Goal: Entertainment & Leisure: Consume media (video, audio)

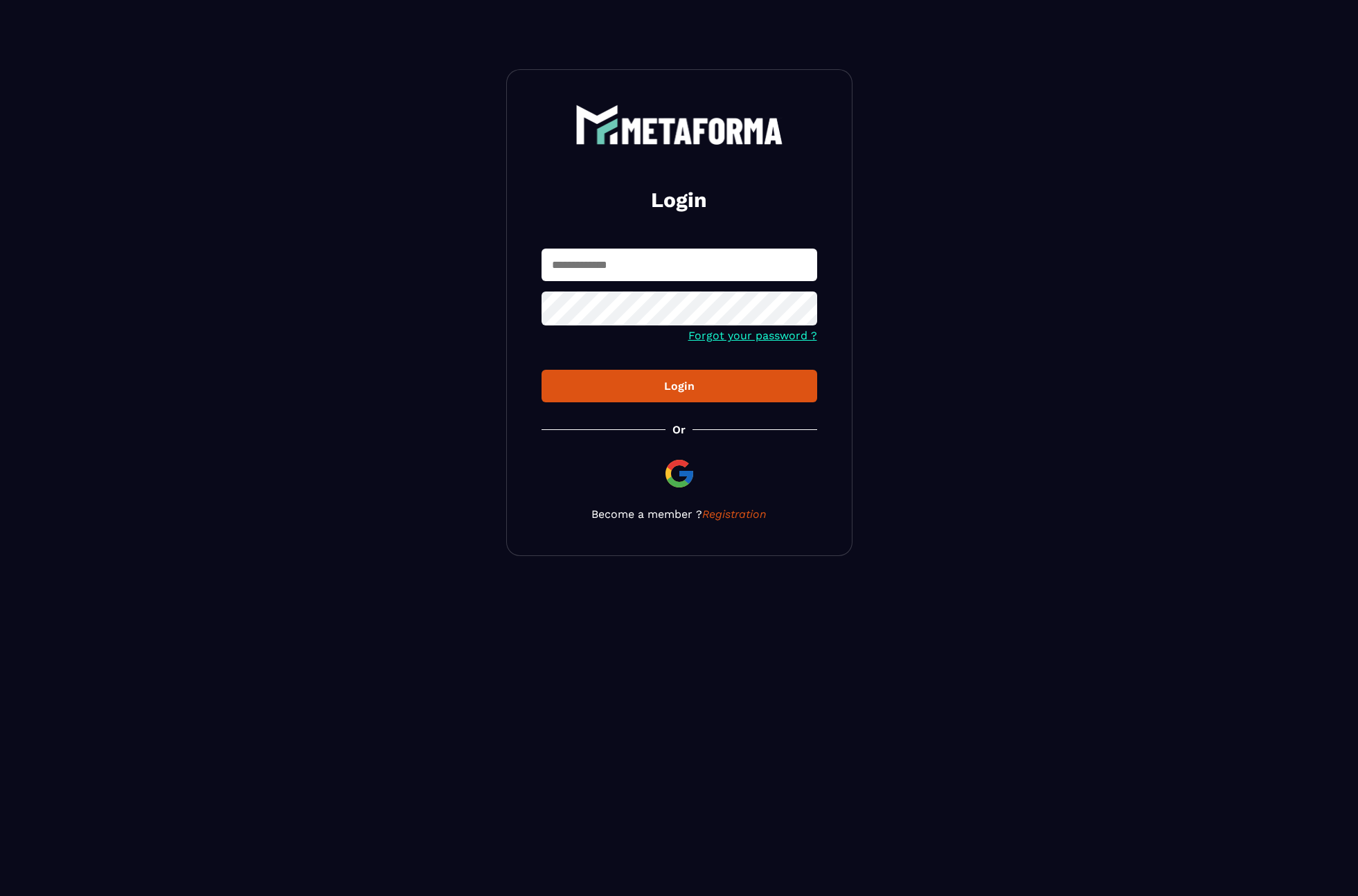
click at [610, 259] on input "text" at bounding box center [679, 265] width 276 height 33
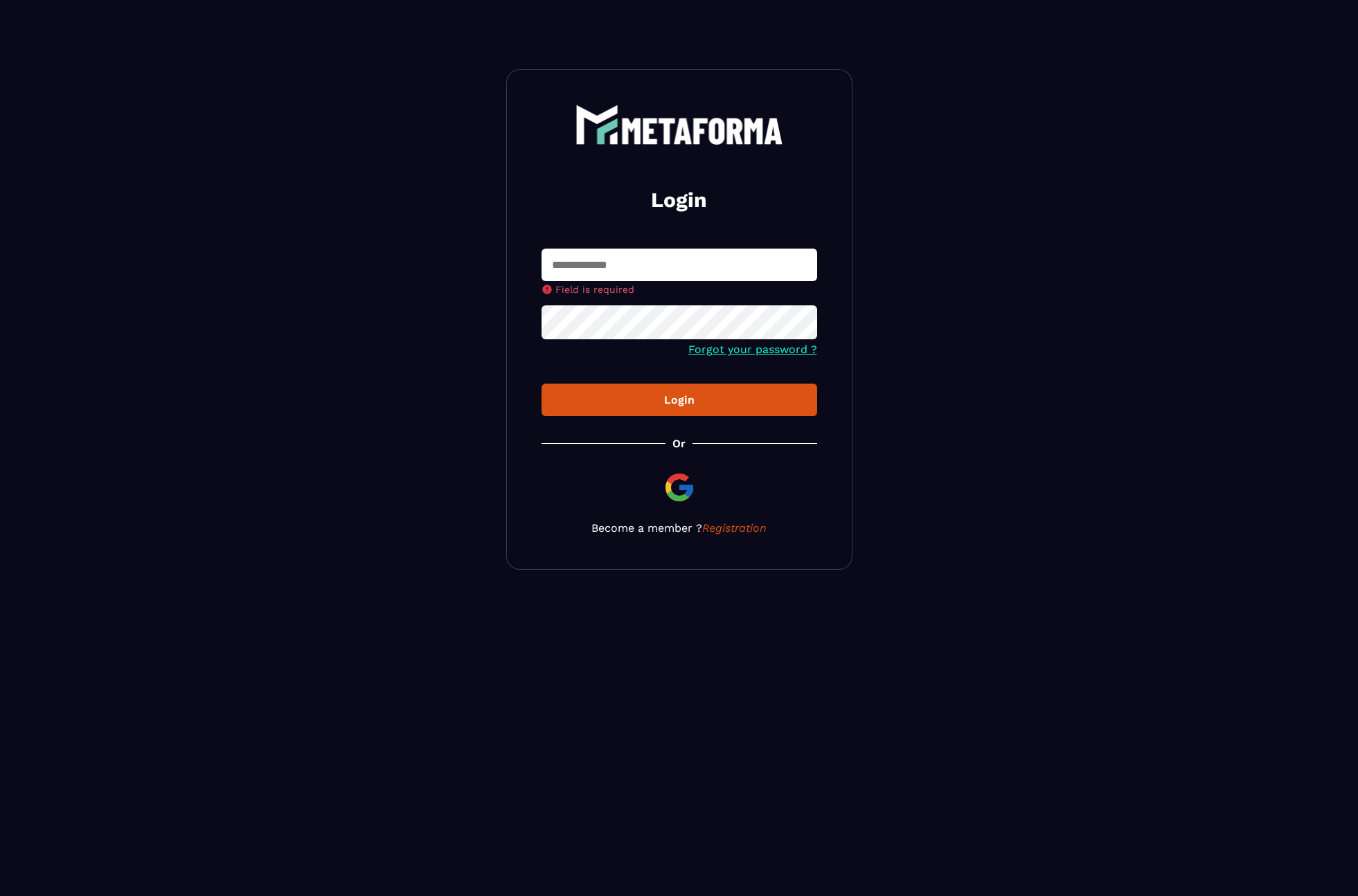
type input "**********"
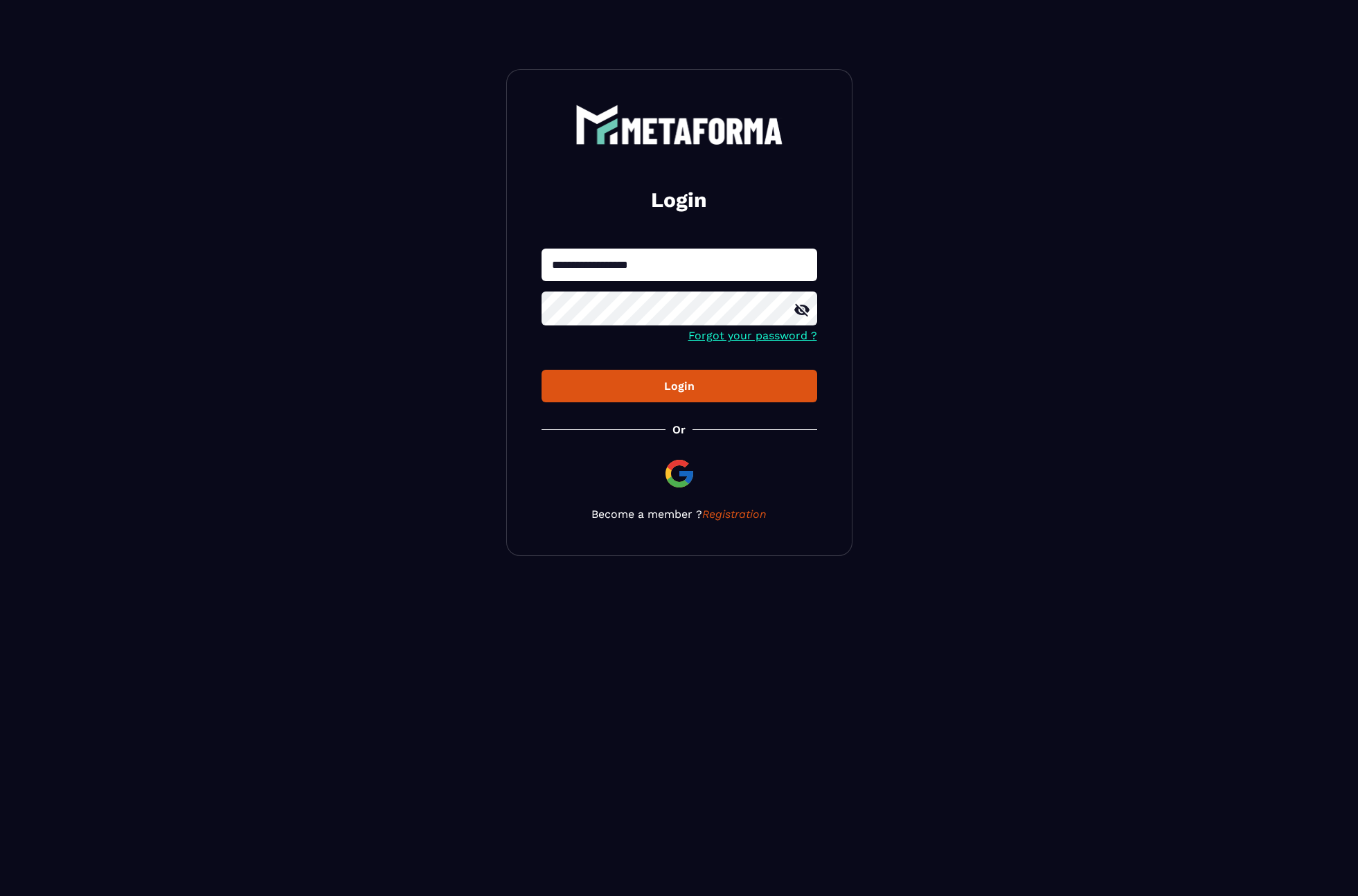
click at [694, 381] on div "Login" at bounding box center [679, 385] width 253 height 13
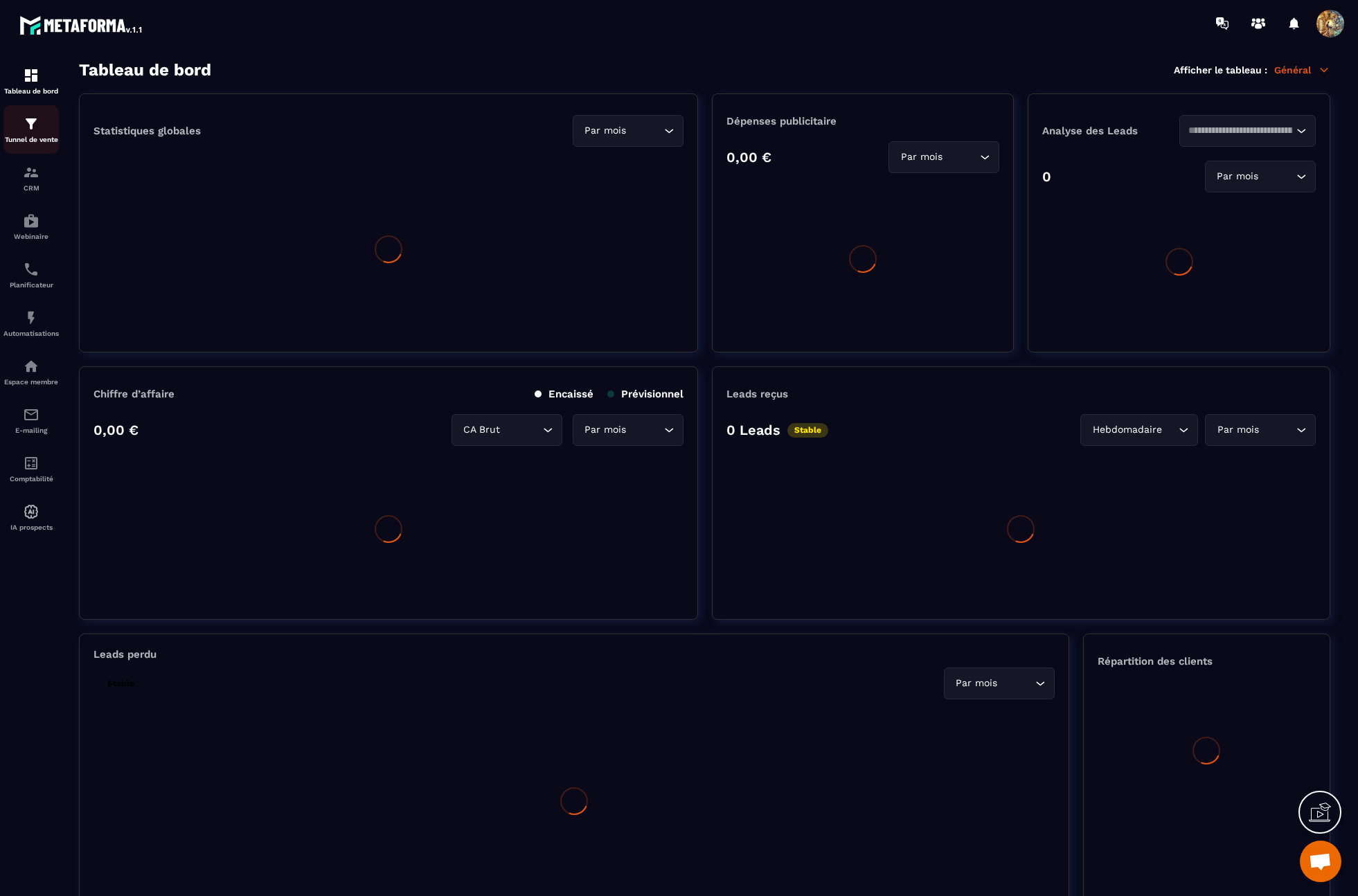
click at [53, 141] on p "Tunnel de vente" at bounding box center [31, 139] width 55 height 8
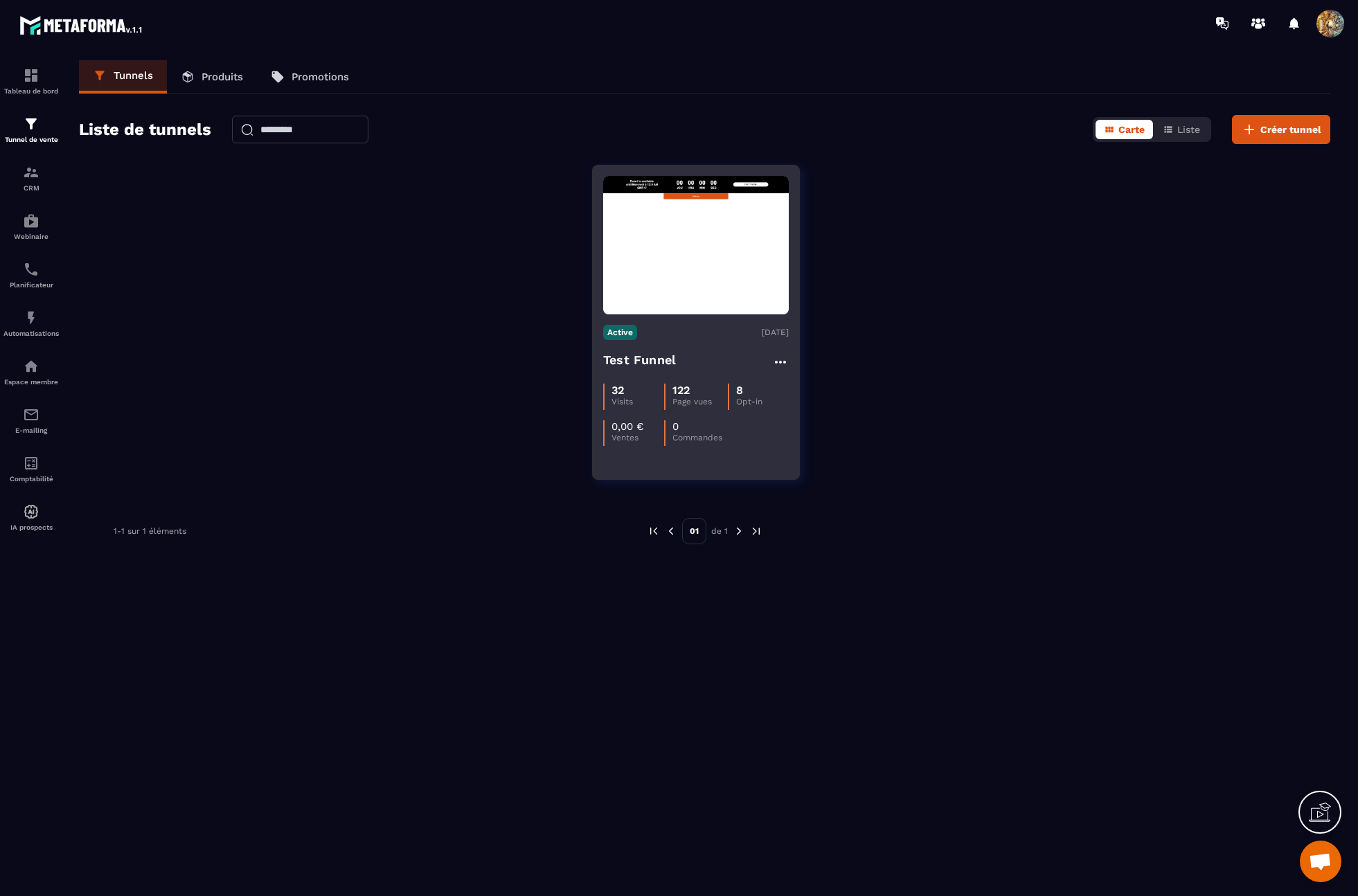
click at [631, 358] on h4 "Test Funnel" at bounding box center [639, 360] width 72 height 19
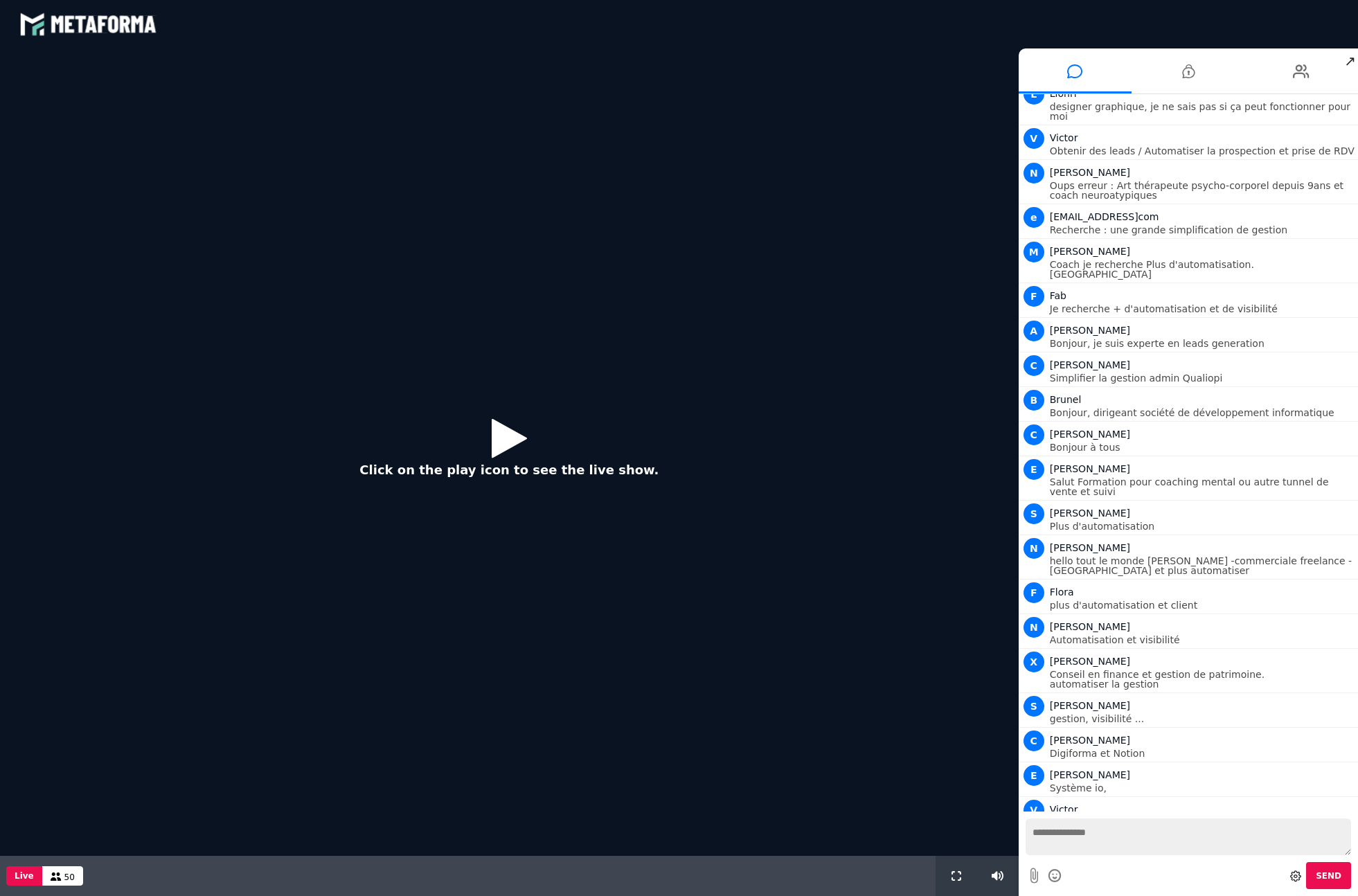
scroll to position [993, 0]
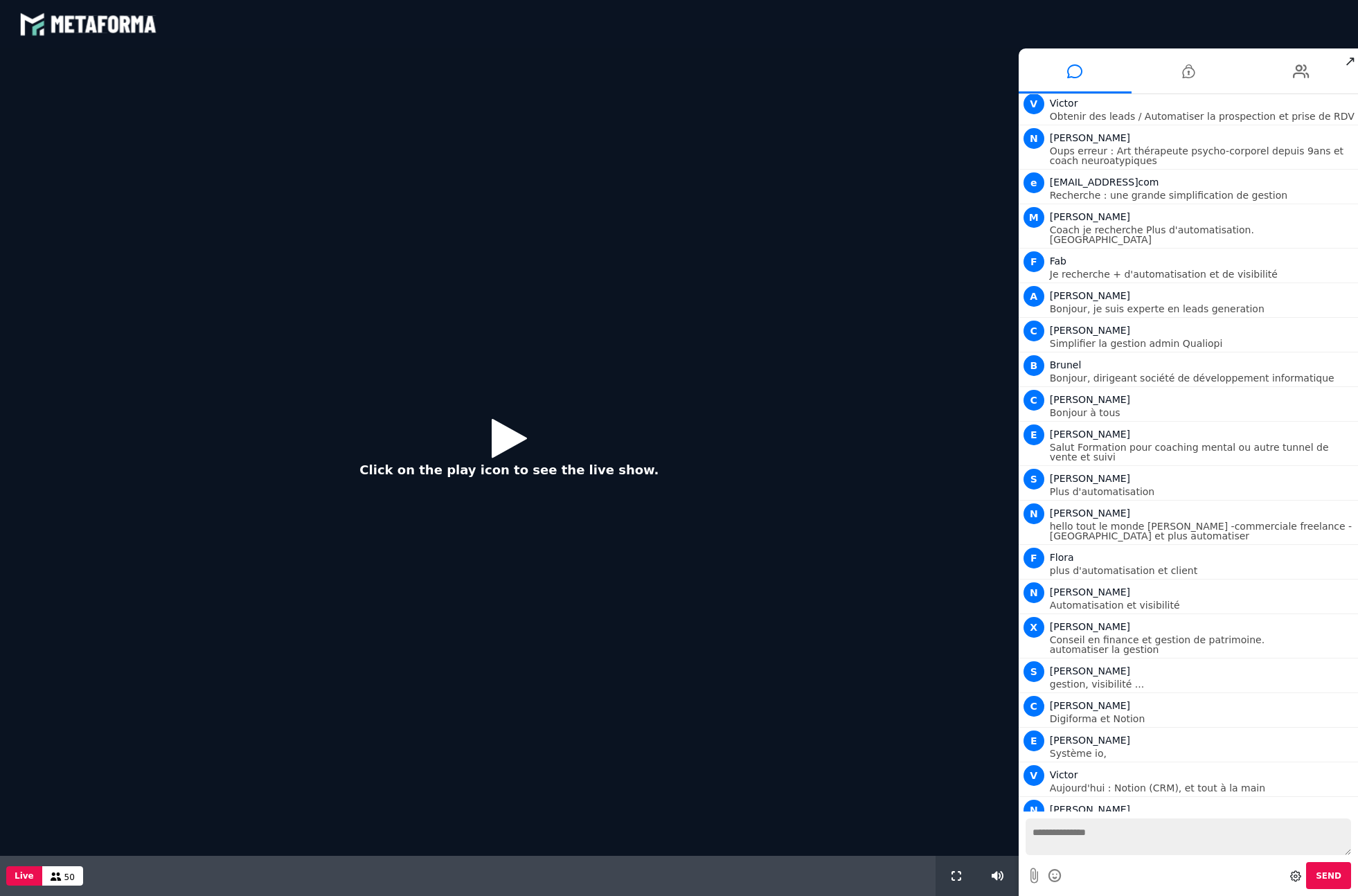
click at [515, 442] on icon at bounding box center [509, 438] width 35 height 45
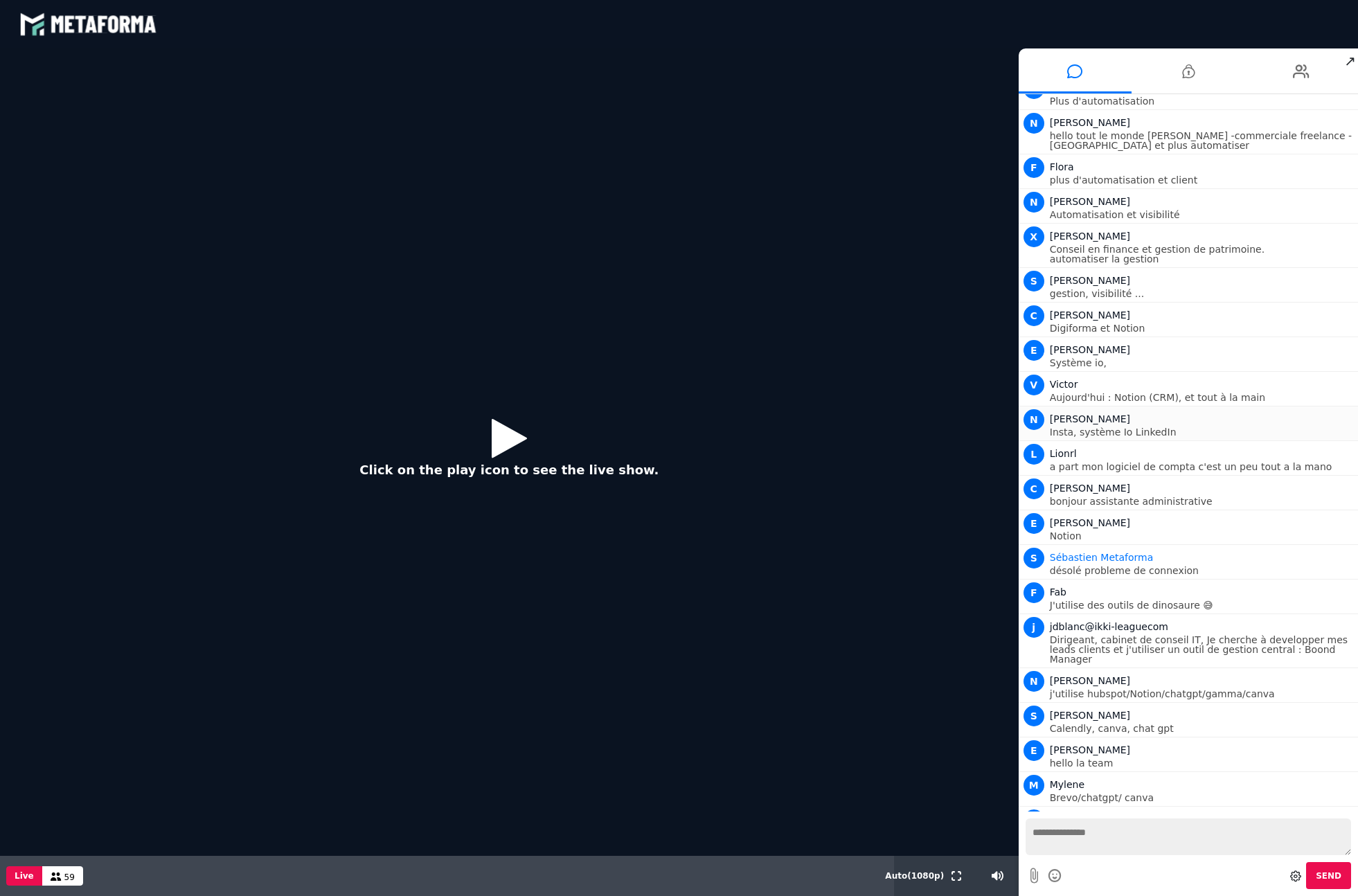
scroll to position [1418, 0]
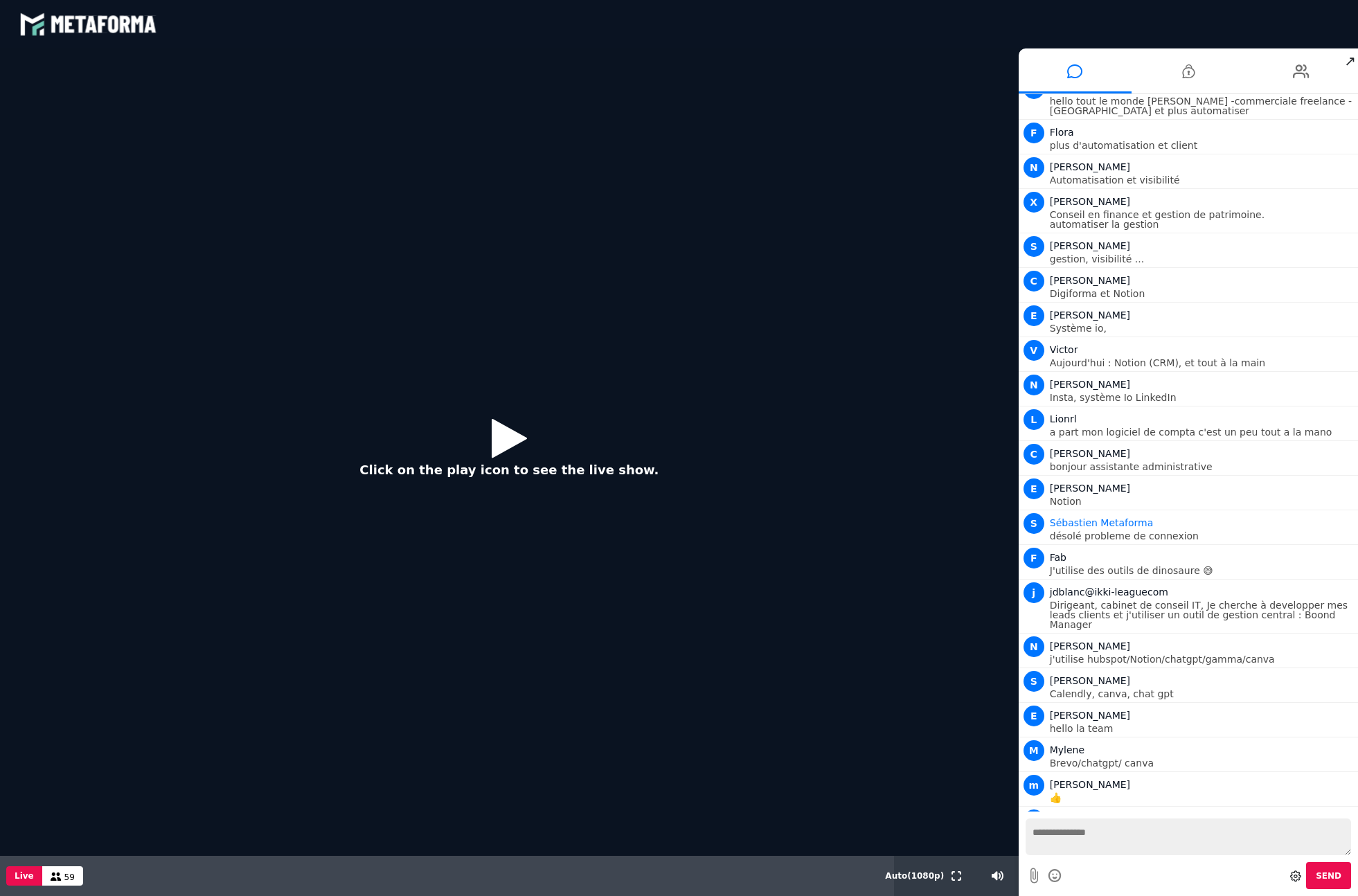
click at [491, 404] on div "Click on the play icon to see the live show." at bounding box center [509, 452] width 1018 height 807
click at [506, 424] on icon at bounding box center [509, 438] width 35 height 45
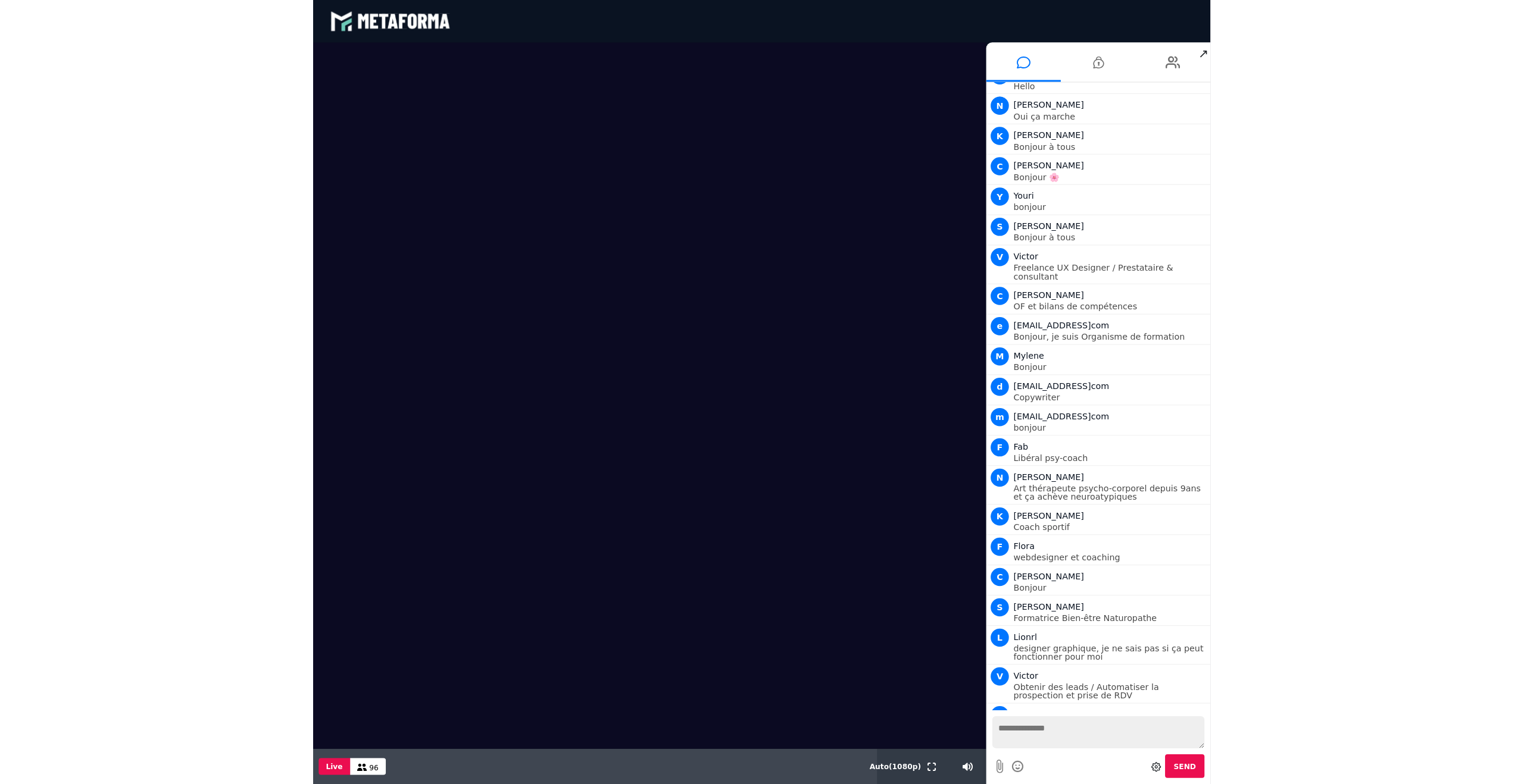
scroll to position [0, 0]
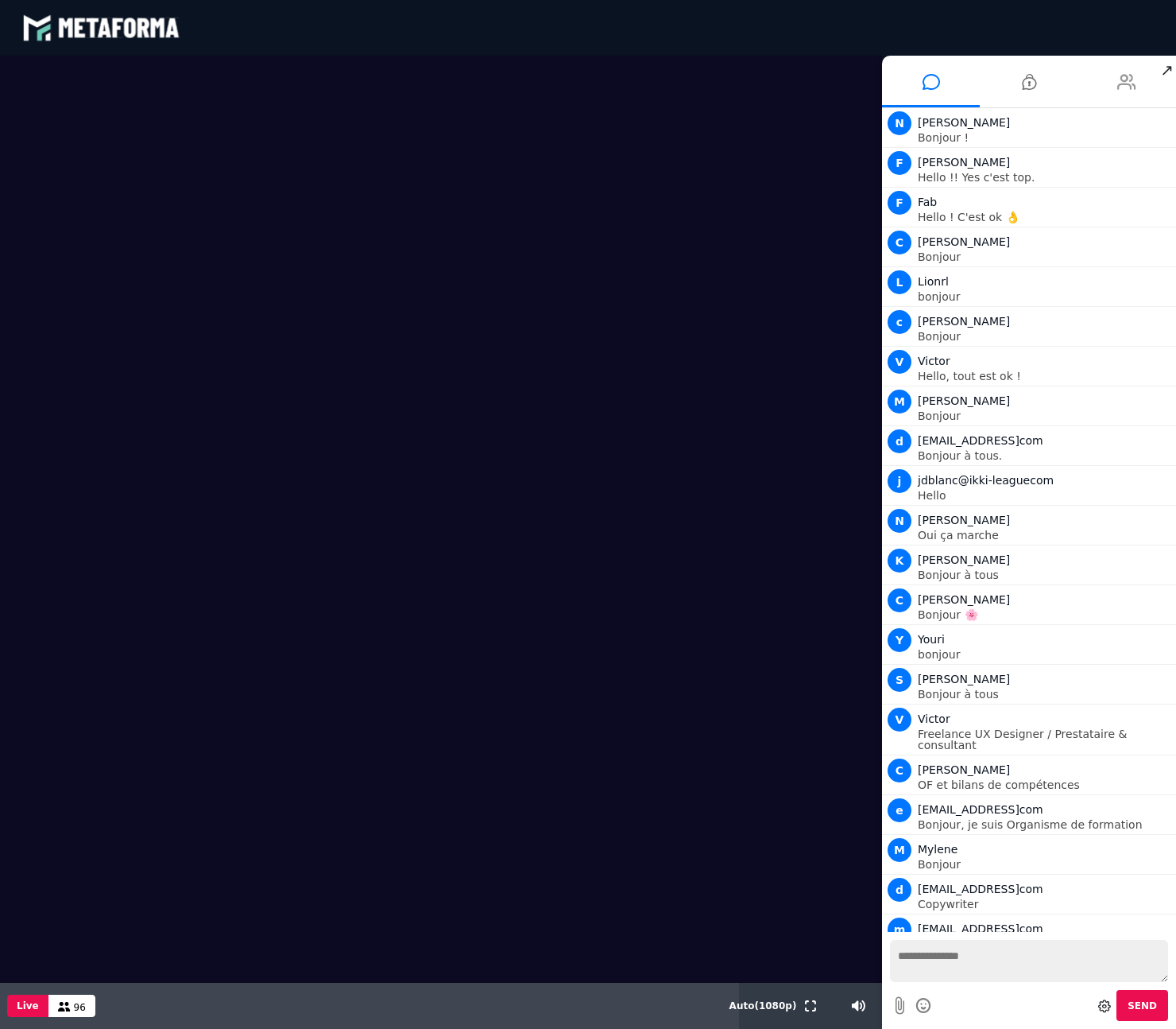
click at [1097, 85] on li at bounding box center [1127, 81] width 98 height 51
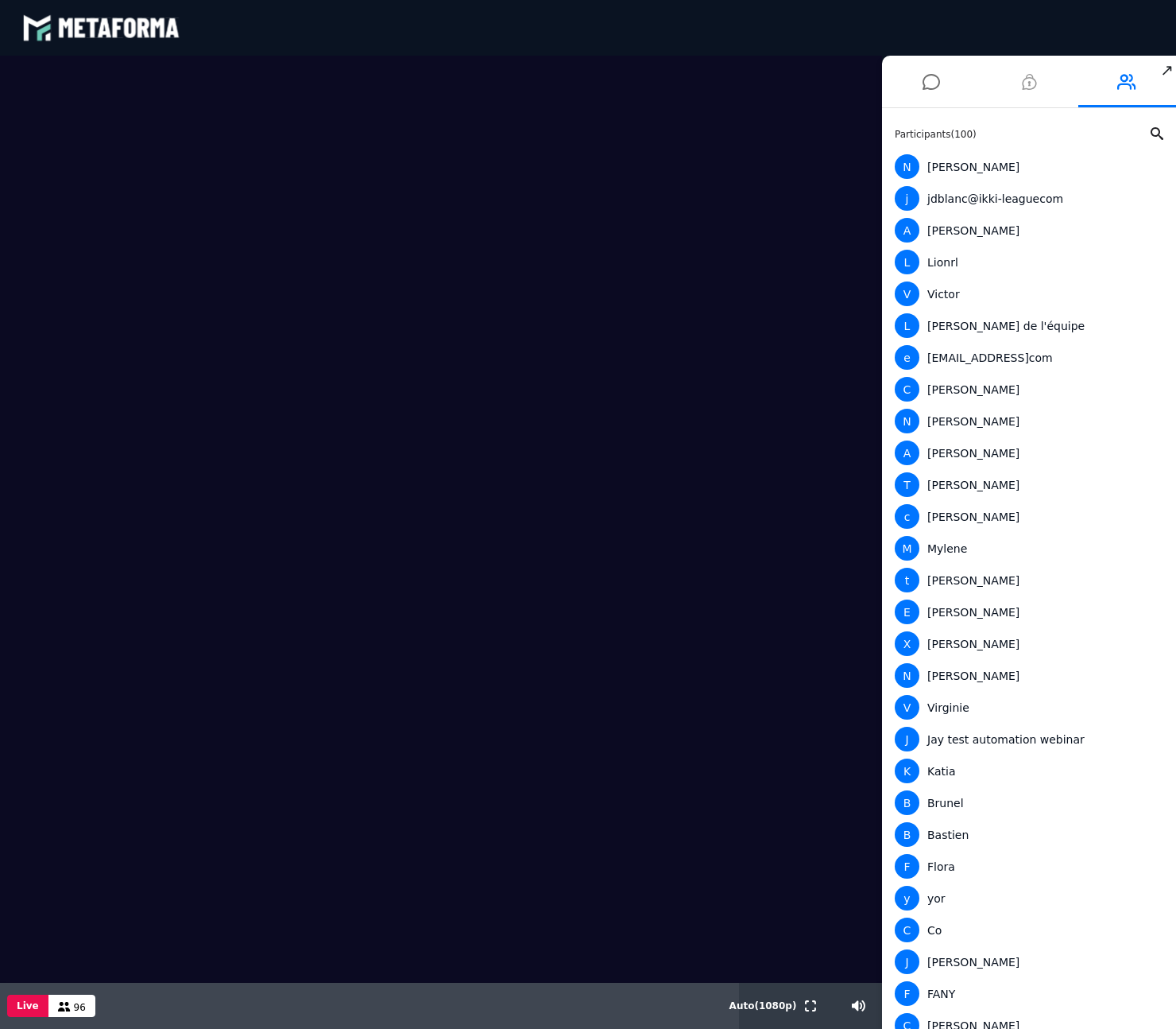
click at [1038, 85] on li at bounding box center [1029, 81] width 98 height 51
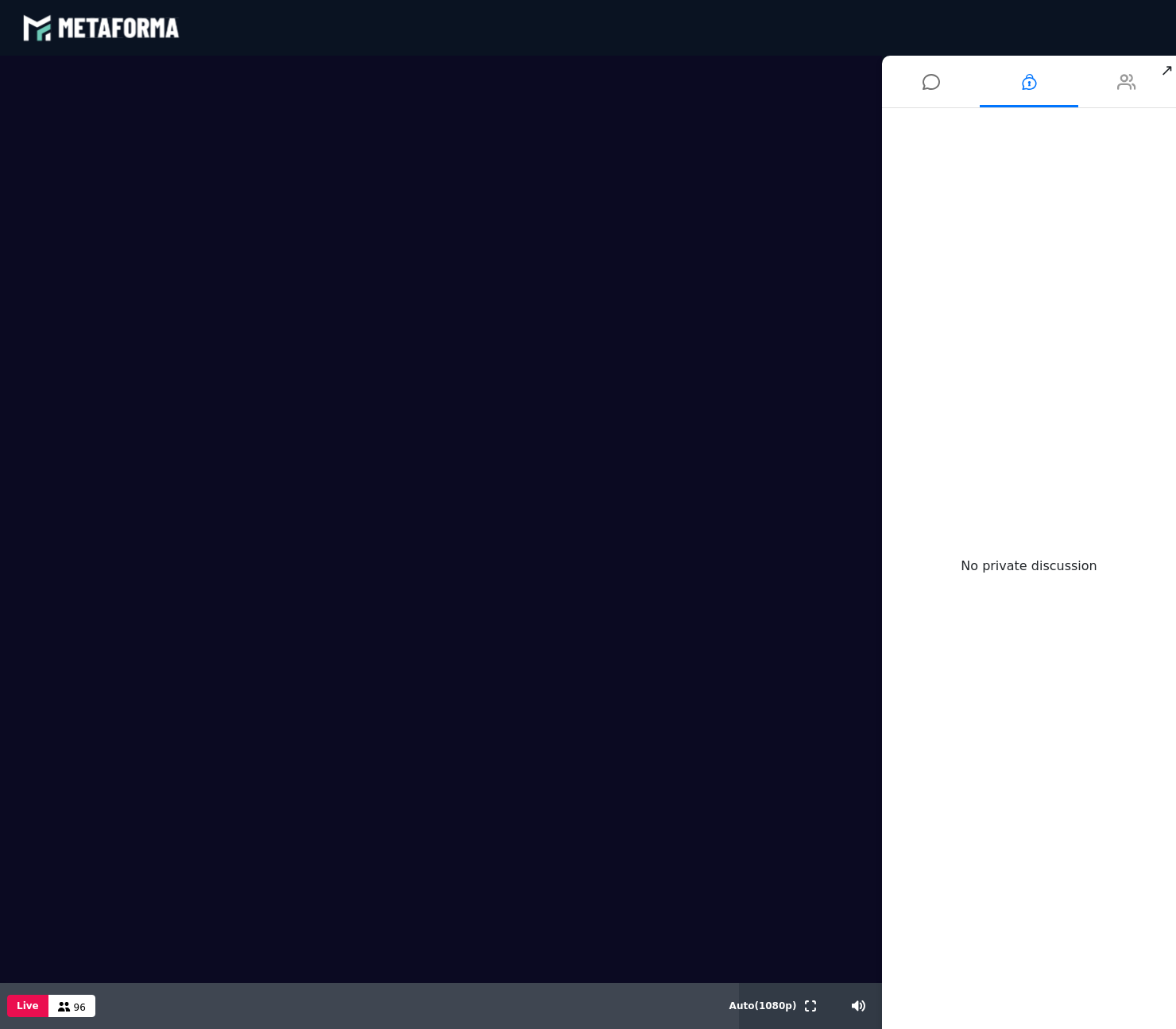
click at [1115, 83] on li at bounding box center [1127, 81] width 98 height 51
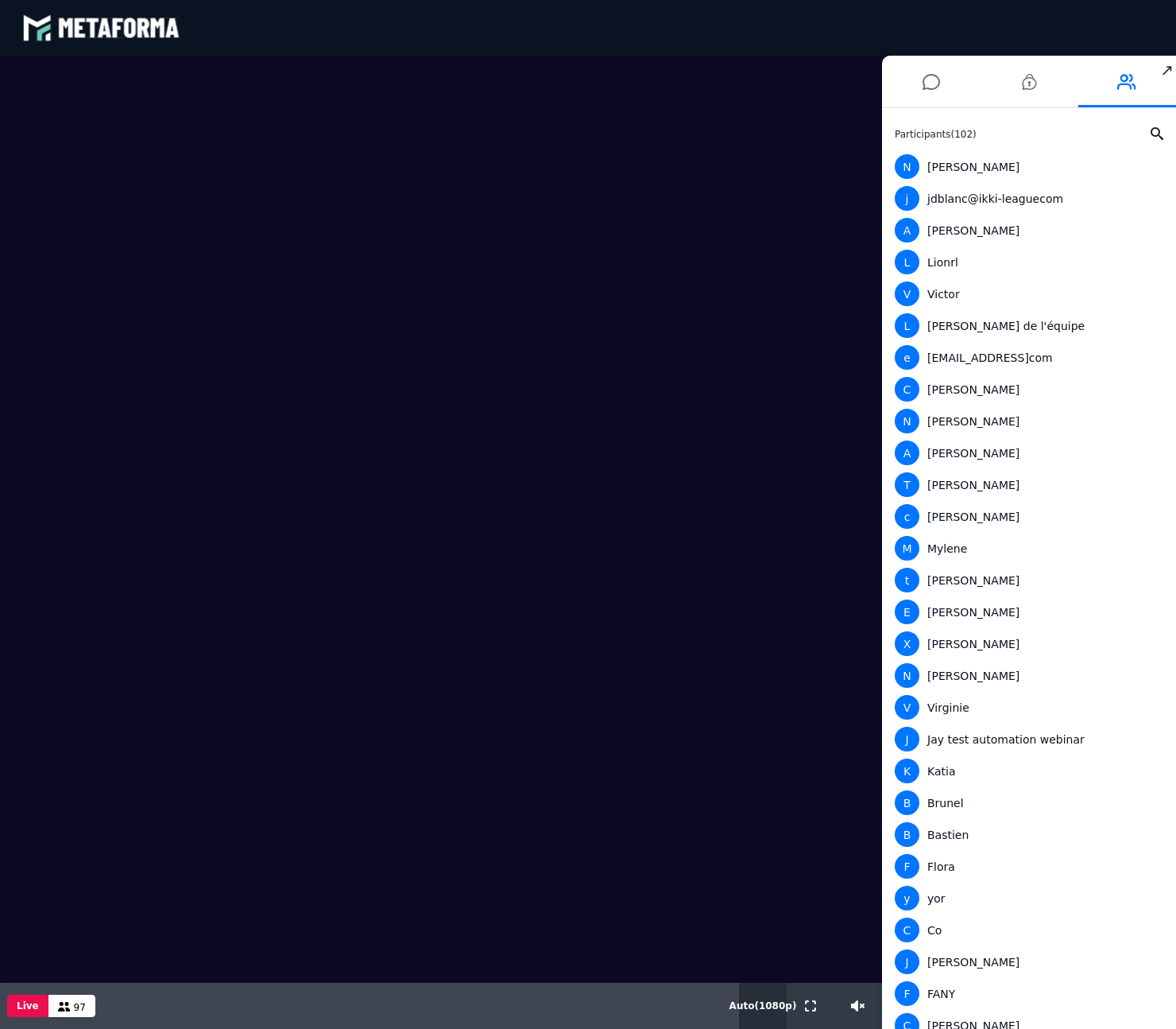
drag, startPoint x: 857, startPoint y: 1003, endPoint x: 786, endPoint y: 999, distance: 71.1
click at [0, 0] on input "range" at bounding box center [0, 0] width 0 height 0
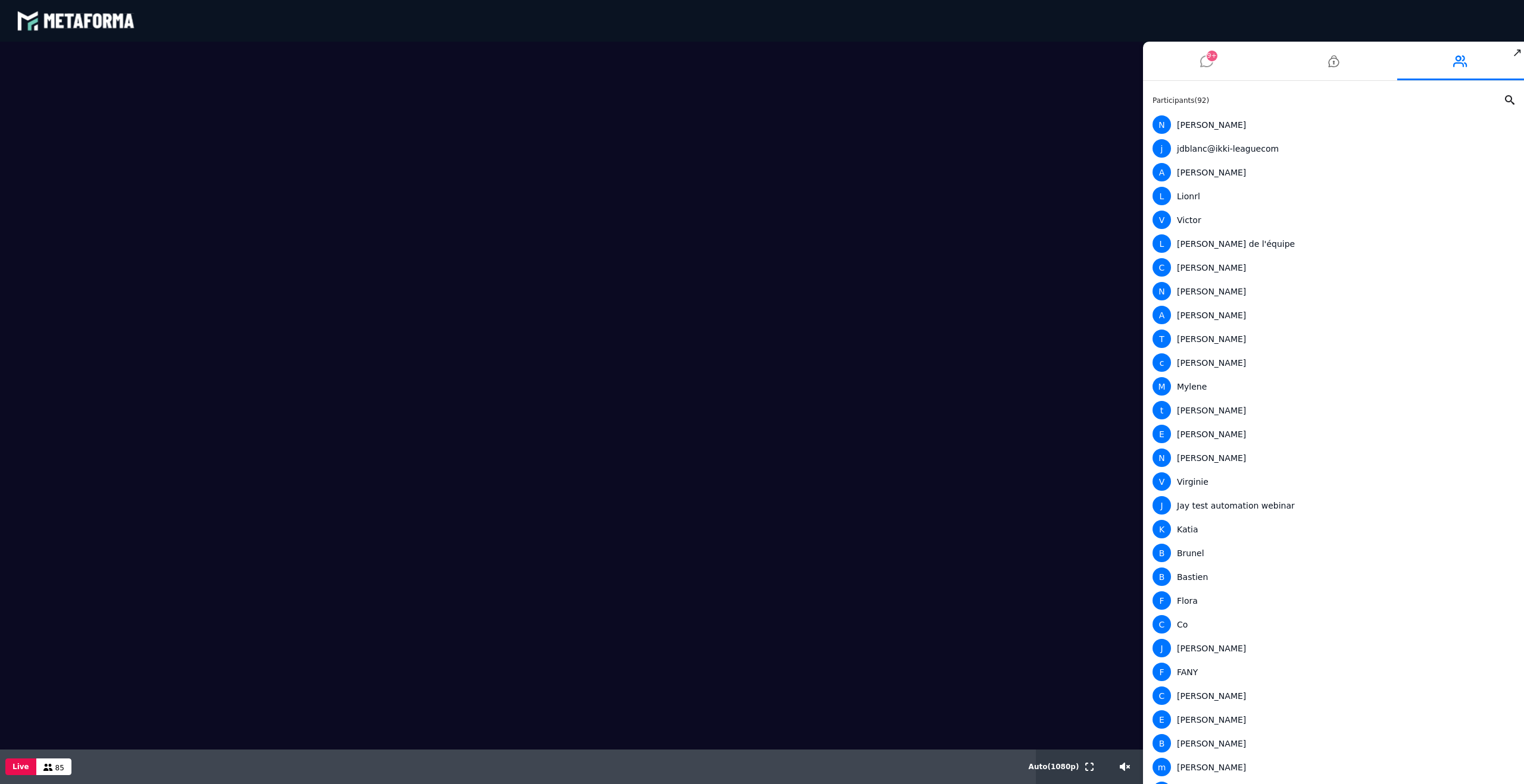
click at [1167, 67] on li "9+" at bounding box center [1206, 61] width 127 height 39
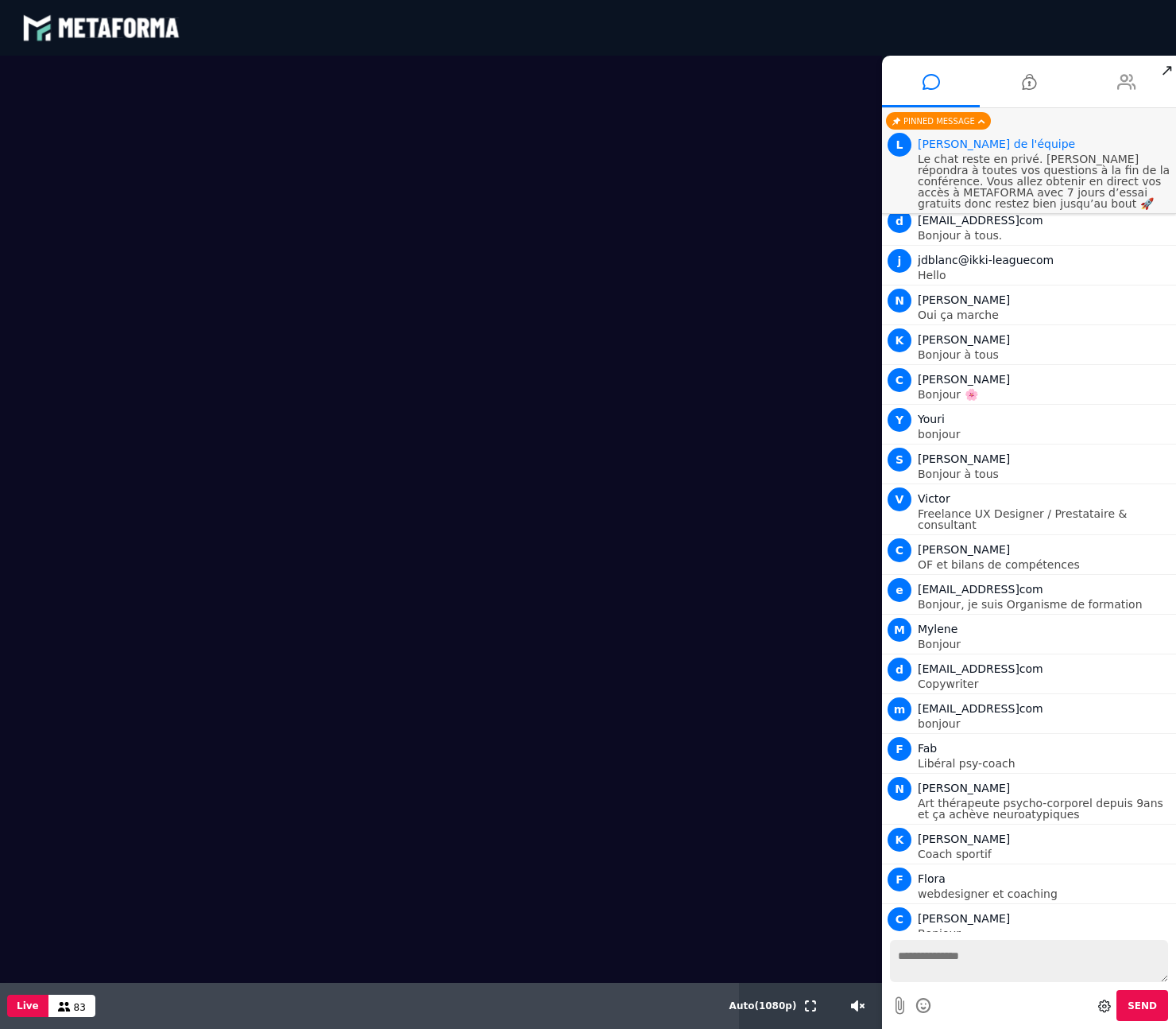
scroll to position [136, 0]
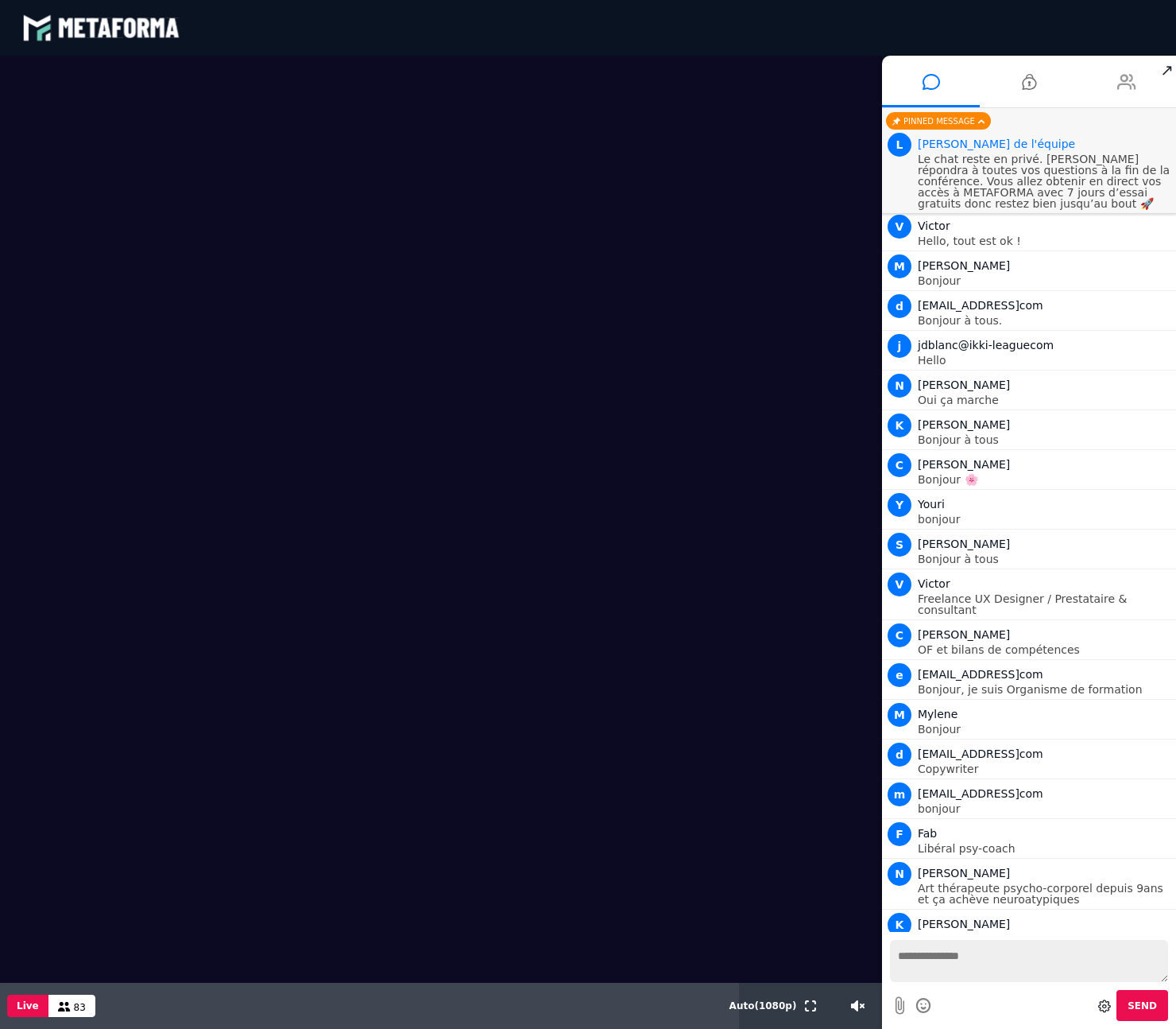
click at [1118, 75] on icon at bounding box center [1127, 82] width 19 height 40
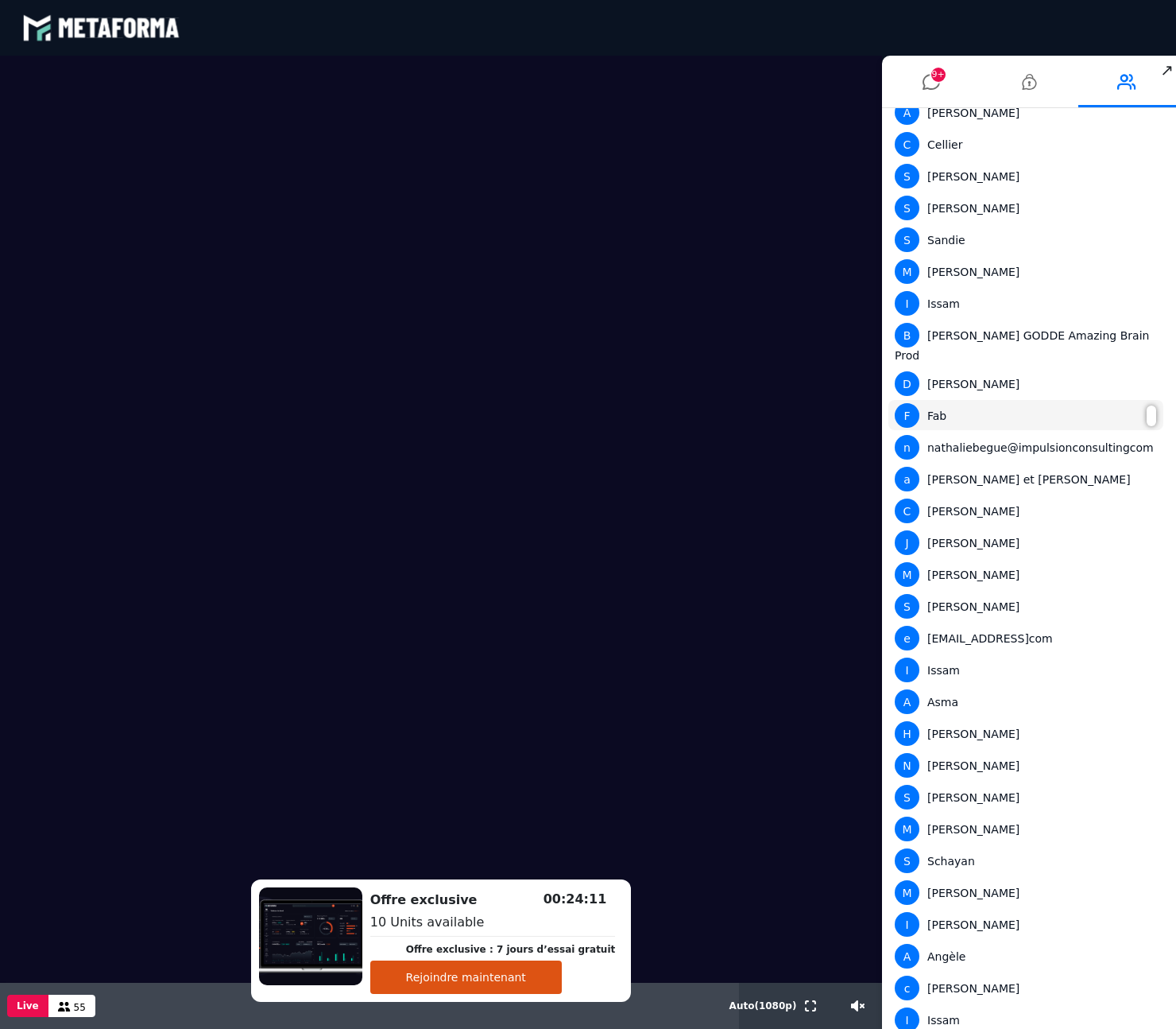
scroll to position [1241, 0]
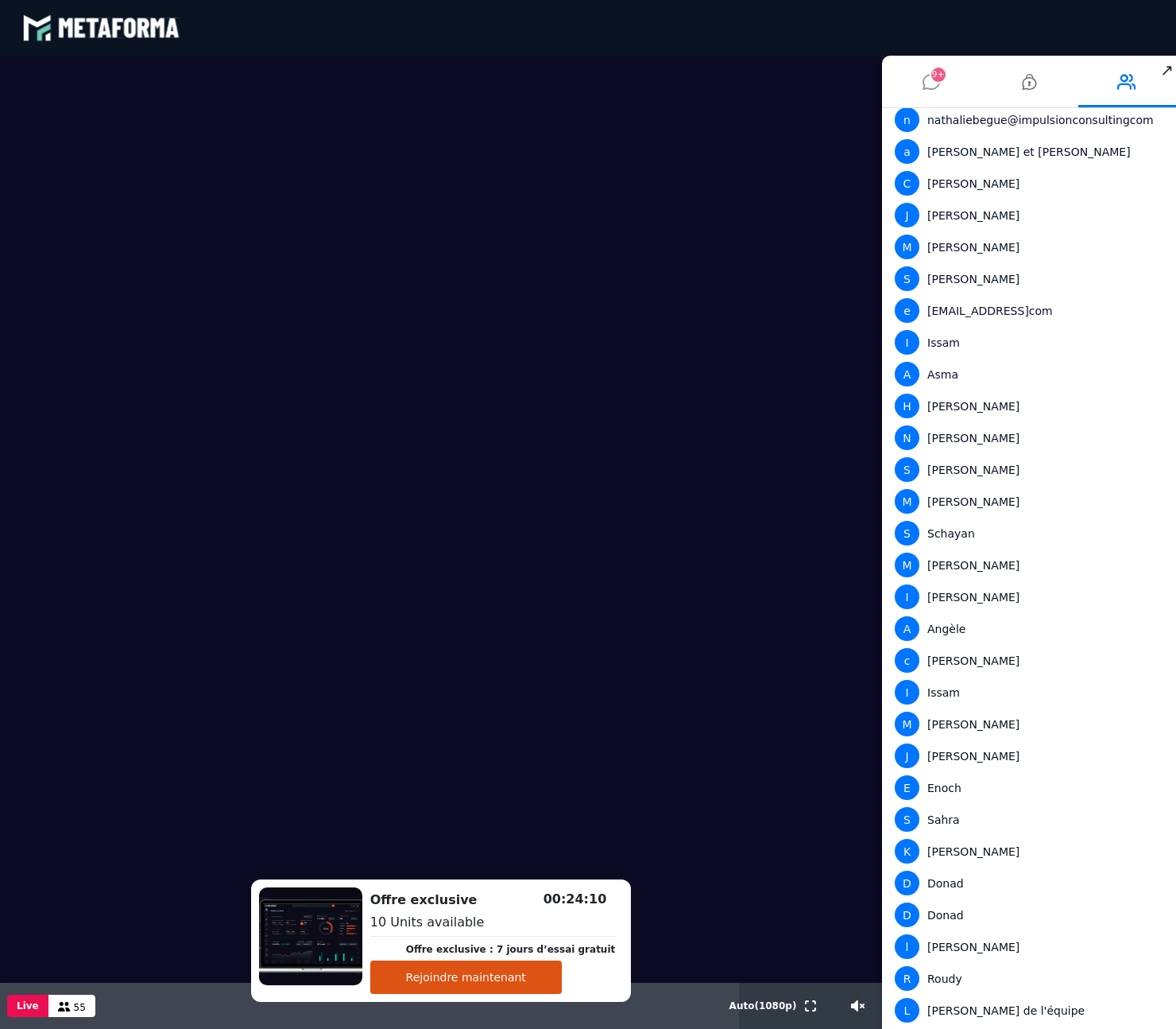
click at [928, 88] on icon at bounding box center [931, 82] width 18 height 40
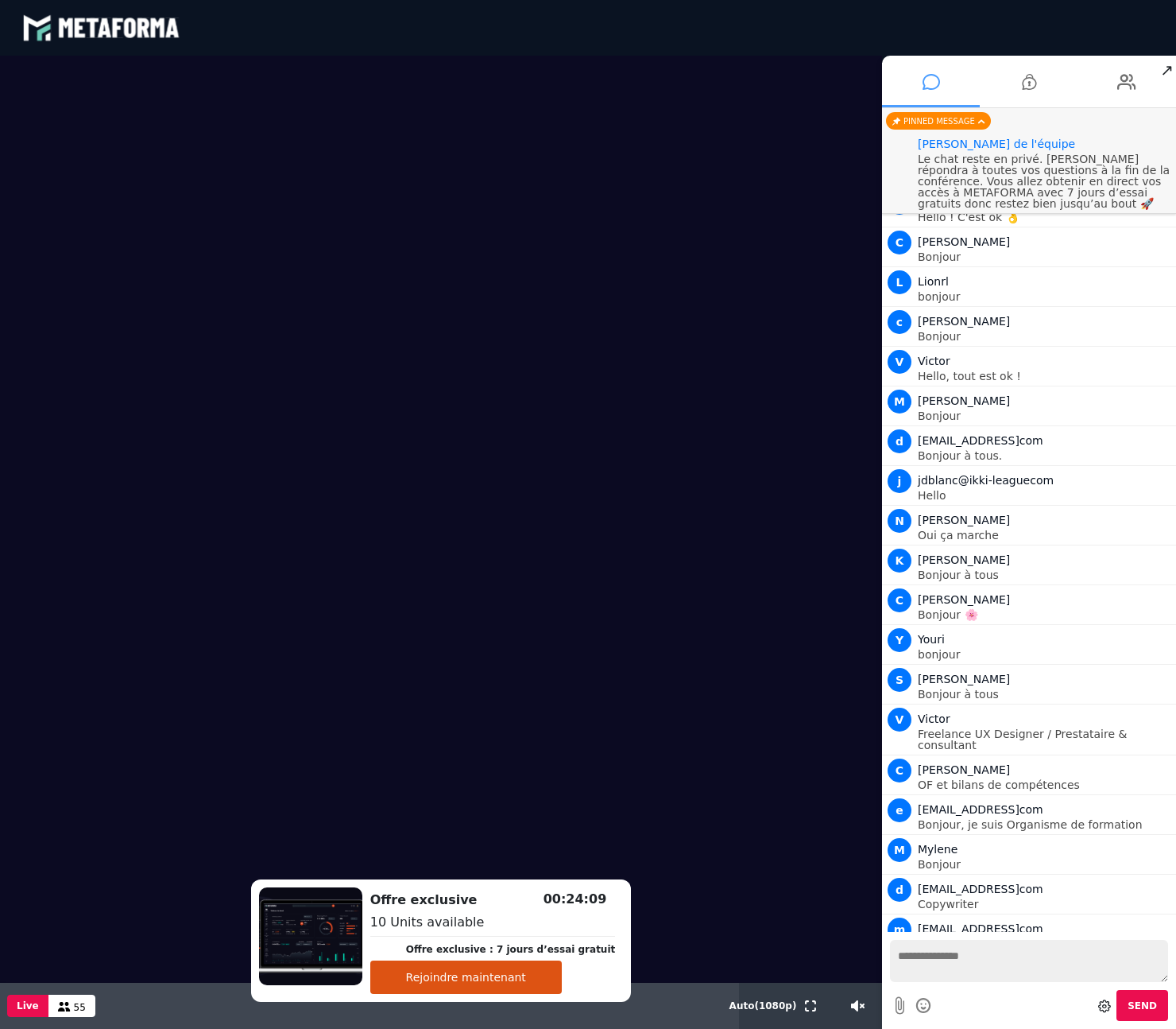
scroll to position [4790, 0]
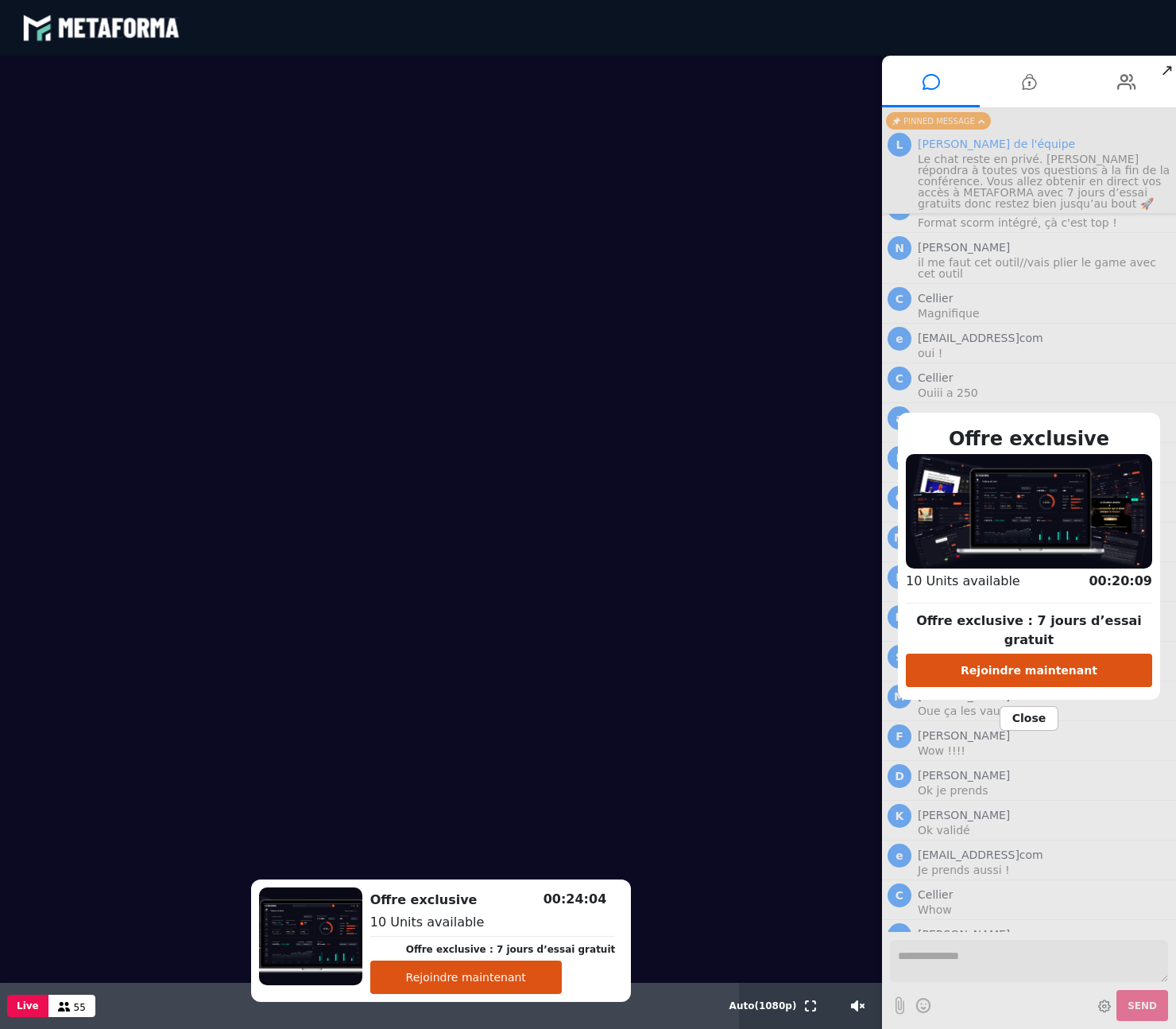
click at [1004, 664] on button "Rejoindre maintenant" at bounding box center [1029, 670] width 246 height 34
click at [1116, 83] on li at bounding box center [1127, 81] width 98 height 51
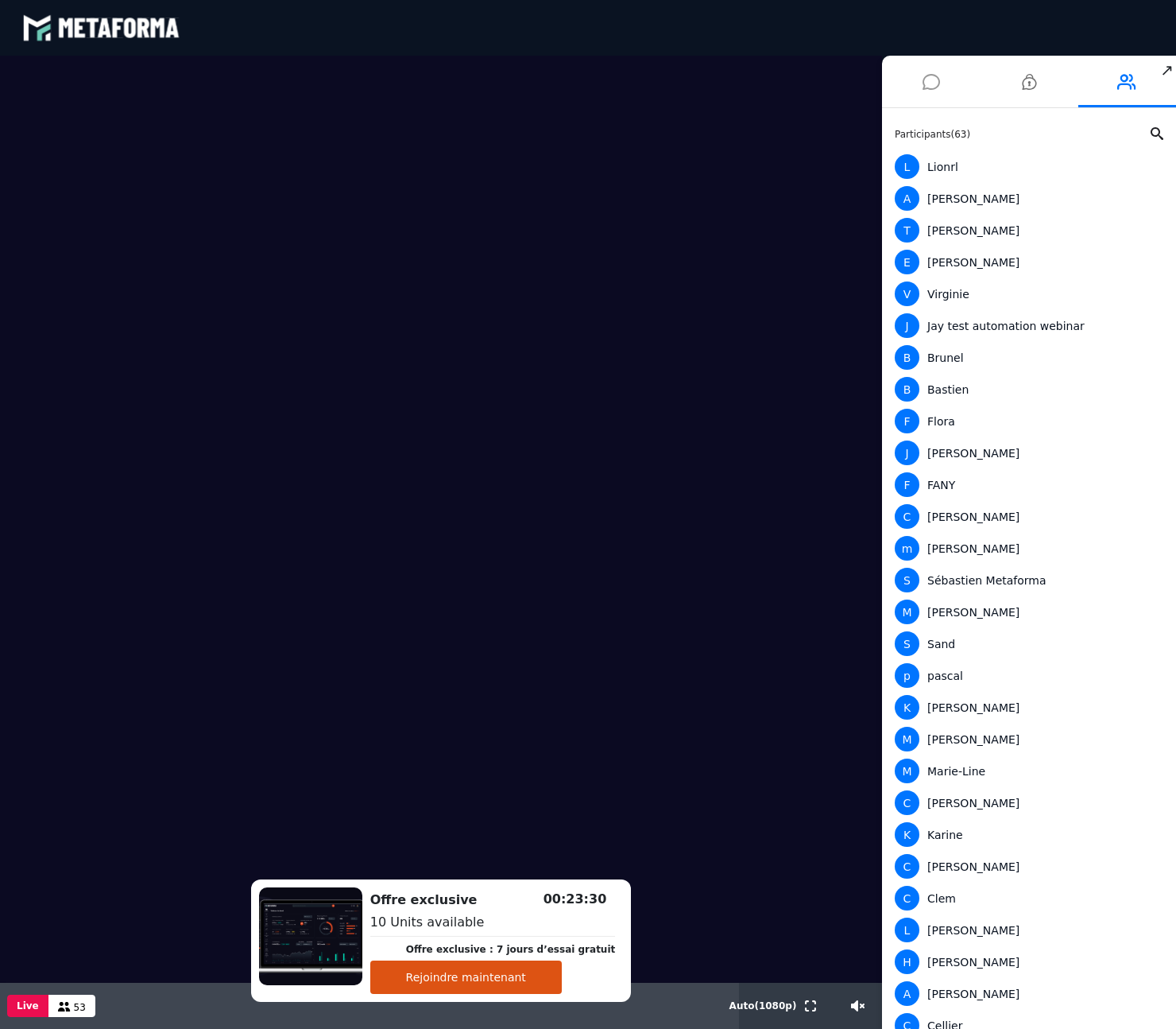
click at [937, 80] on icon at bounding box center [931, 82] width 18 height 40
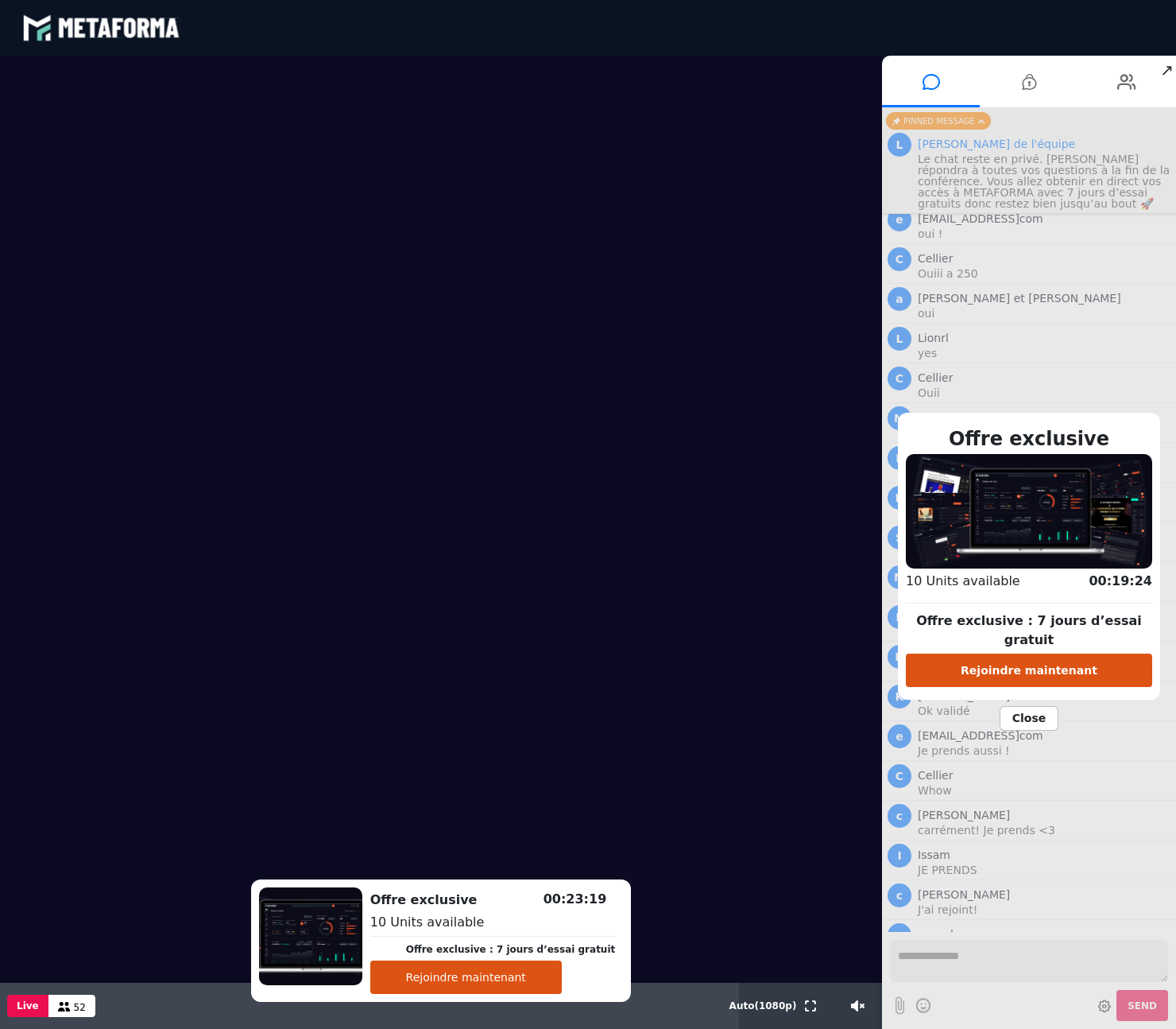
scroll to position [4949, 0]
click at [1039, 713] on span "Close" at bounding box center [1029, 718] width 59 height 25
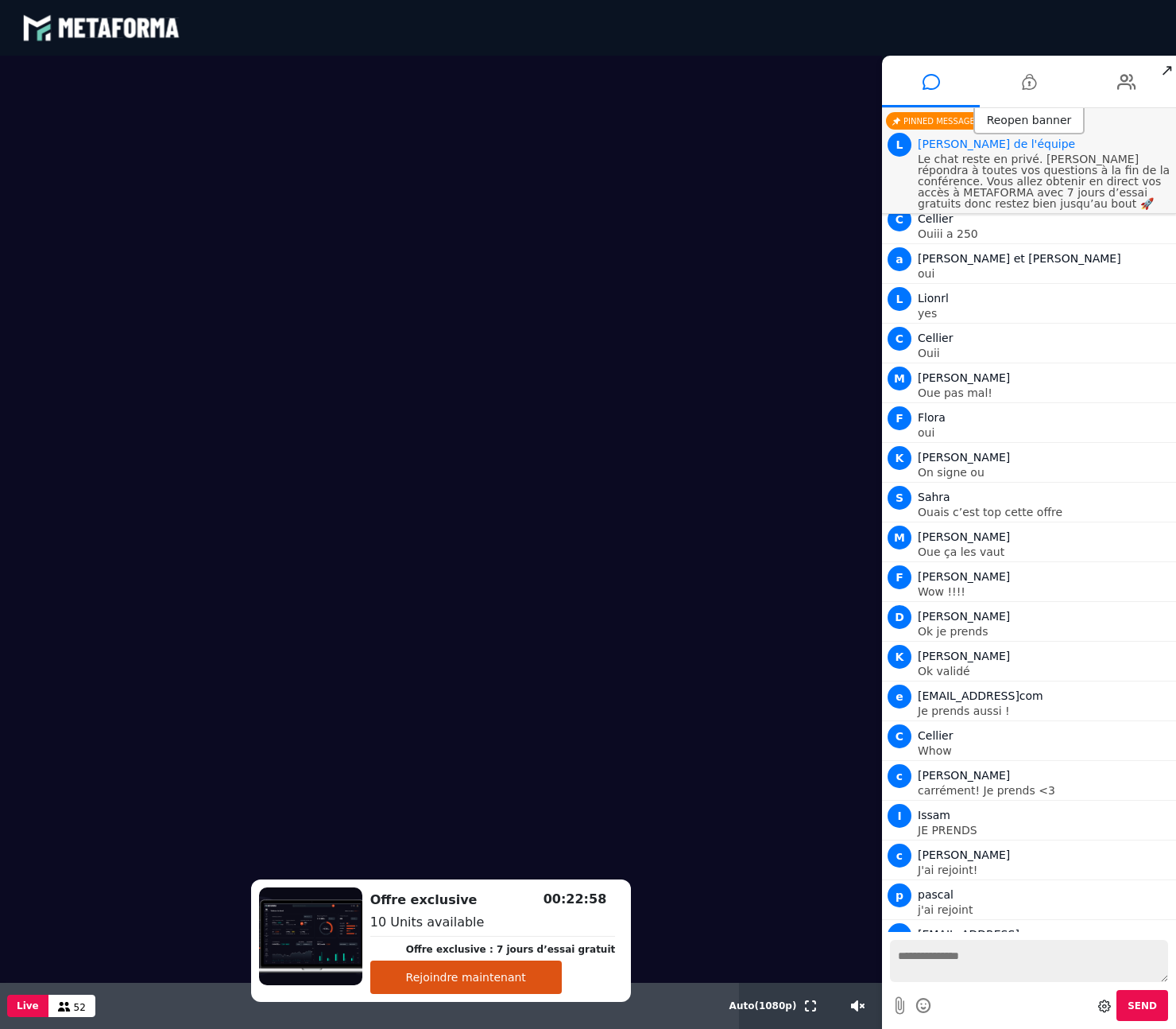
click at [1036, 124] on div "Reopen banner" at bounding box center [1029, 121] width 112 height 27
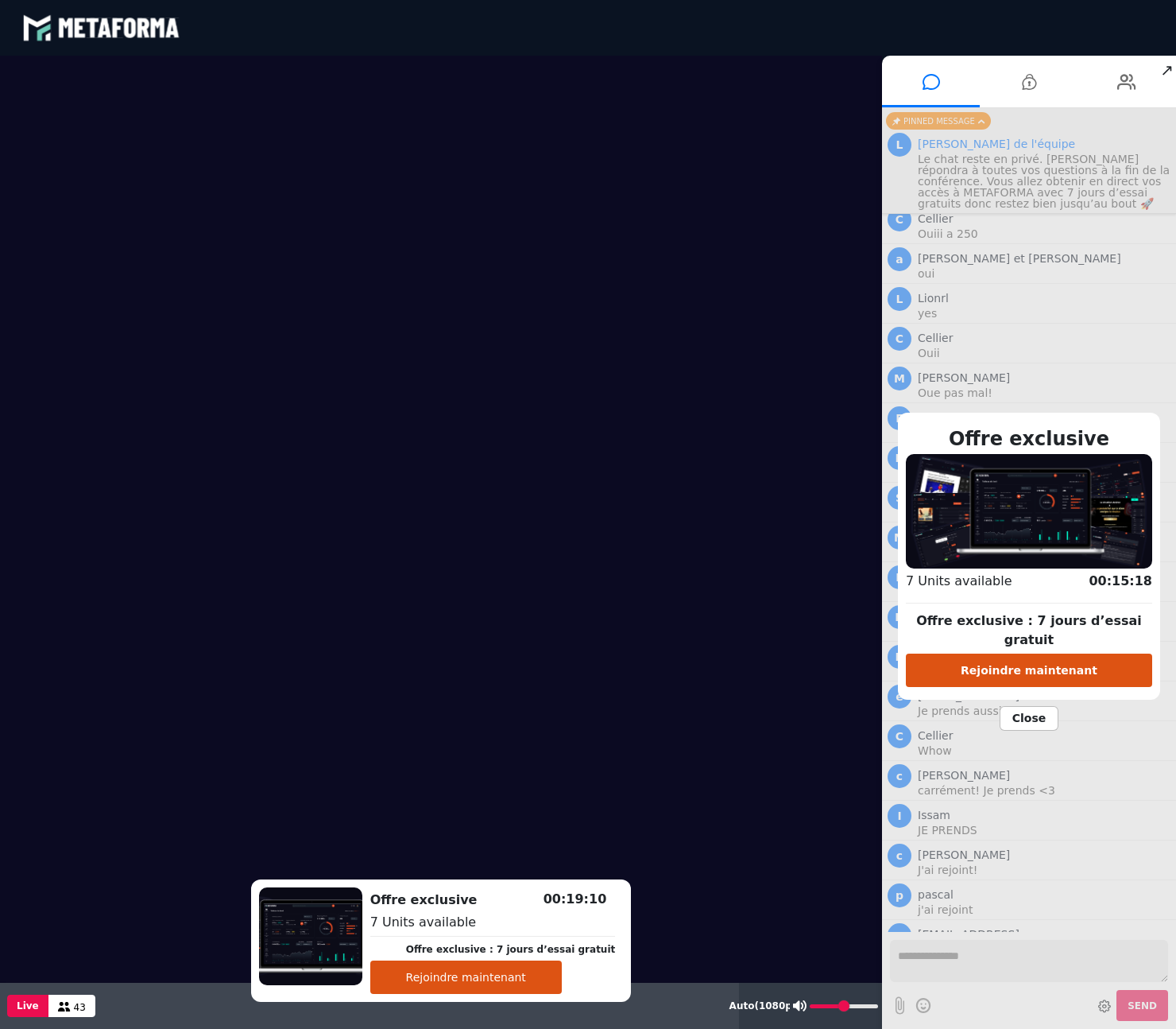
drag, startPoint x: 826, startPoint y: 1007, endPoint x: 856, endPoint y: 1007, distance: 30.0
click at [853, 1007] on input "range" at bounding box center [843, 1006] width 68 height 4
drag, startPoint x: 856, startPoint y: 1007, endPoint x: 877, endPoint y: 1007, distance: 21.0
type input "***"
click at [877, 1007] on input "range" at bounding box center [843, 1006] width 68 height 4
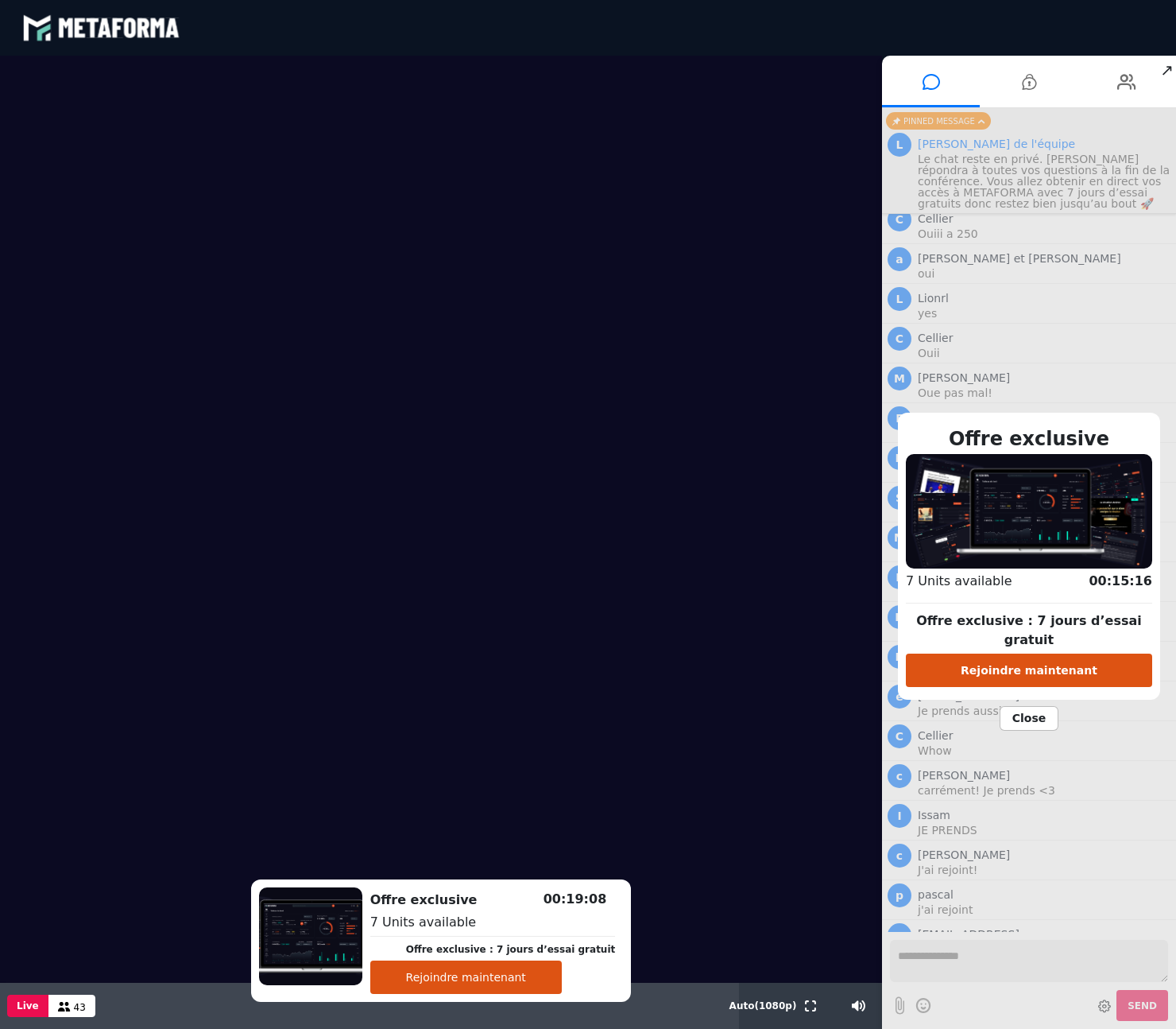
click at [1024, 710] on span "Close" at bounding box center [1029, 718] width 59 height 25
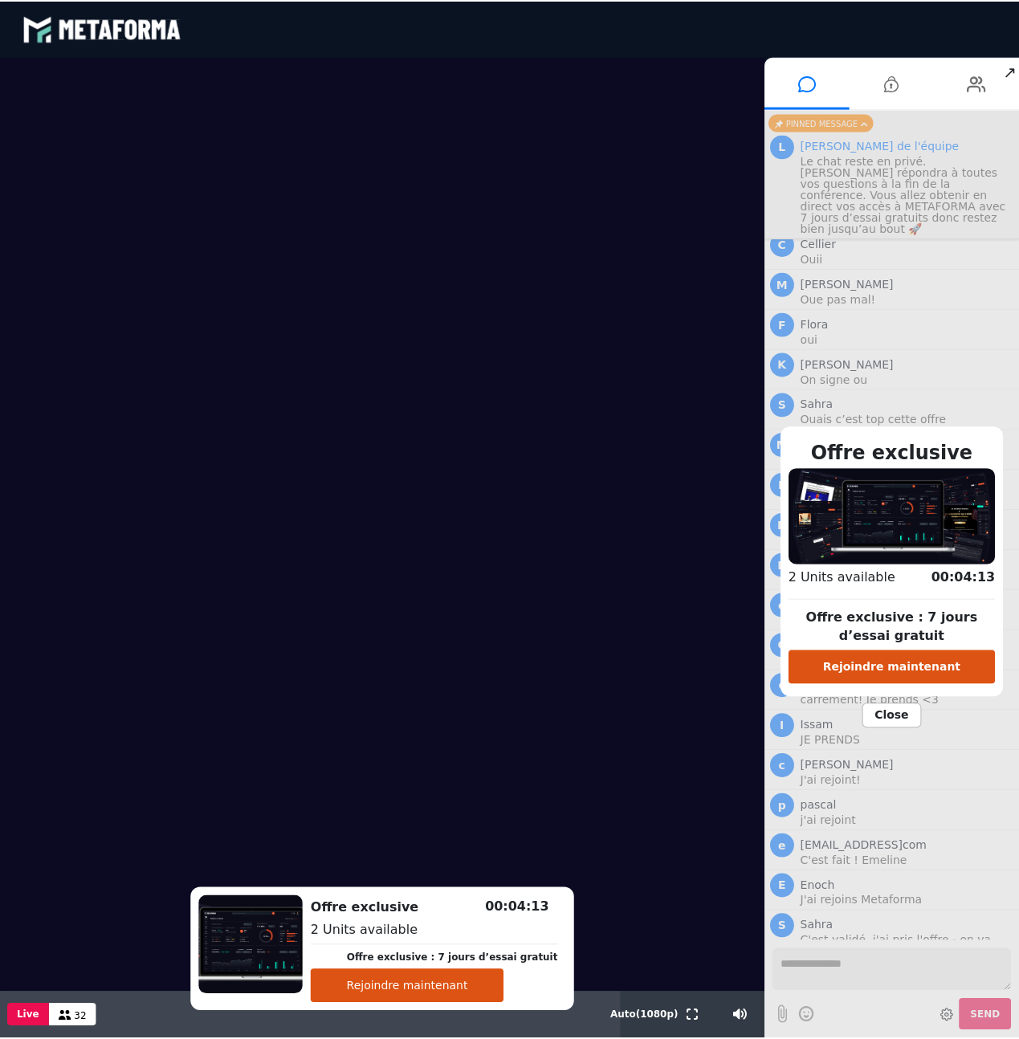
scroll to position [5381, 0]
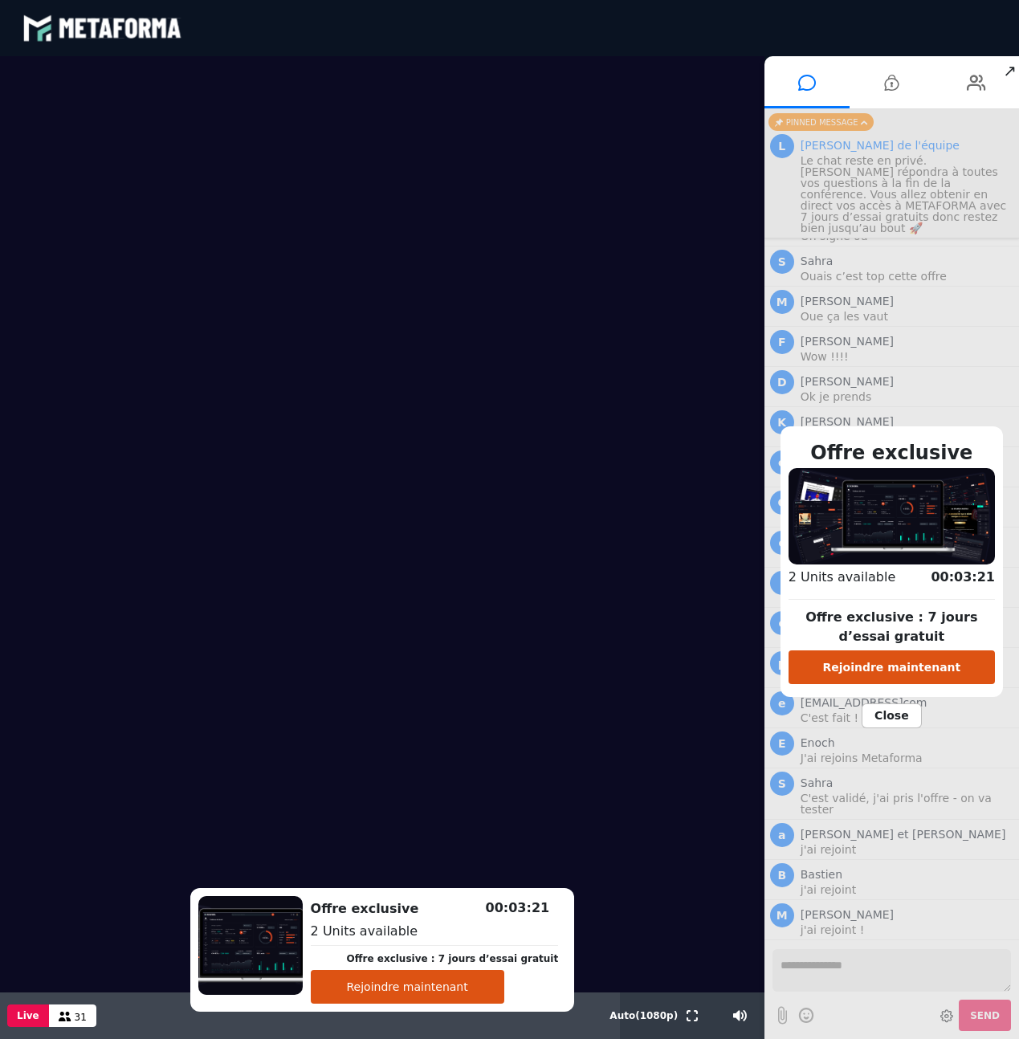
click at [886, 707] on span "Close" at bounding box center [892, 715] width 60 height 25
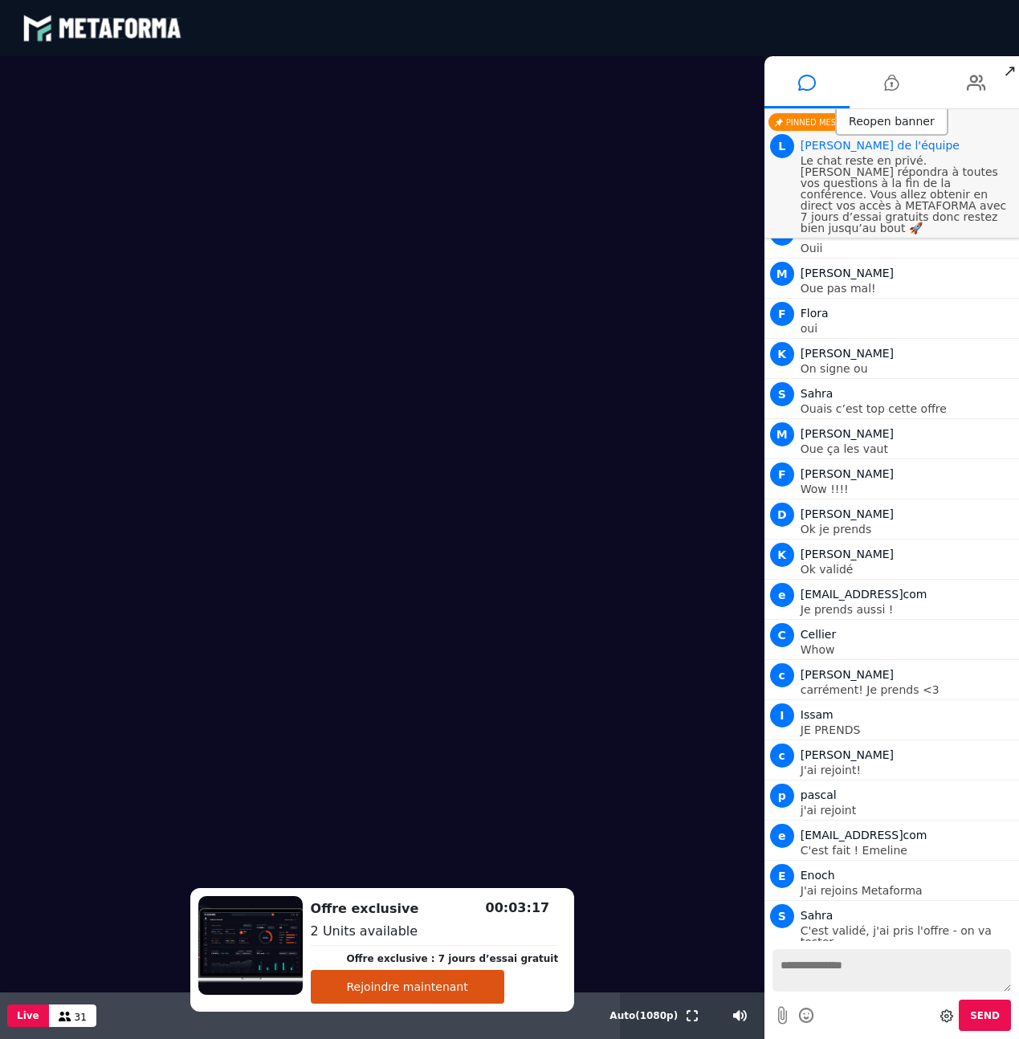
scroll to position [4979, 0]
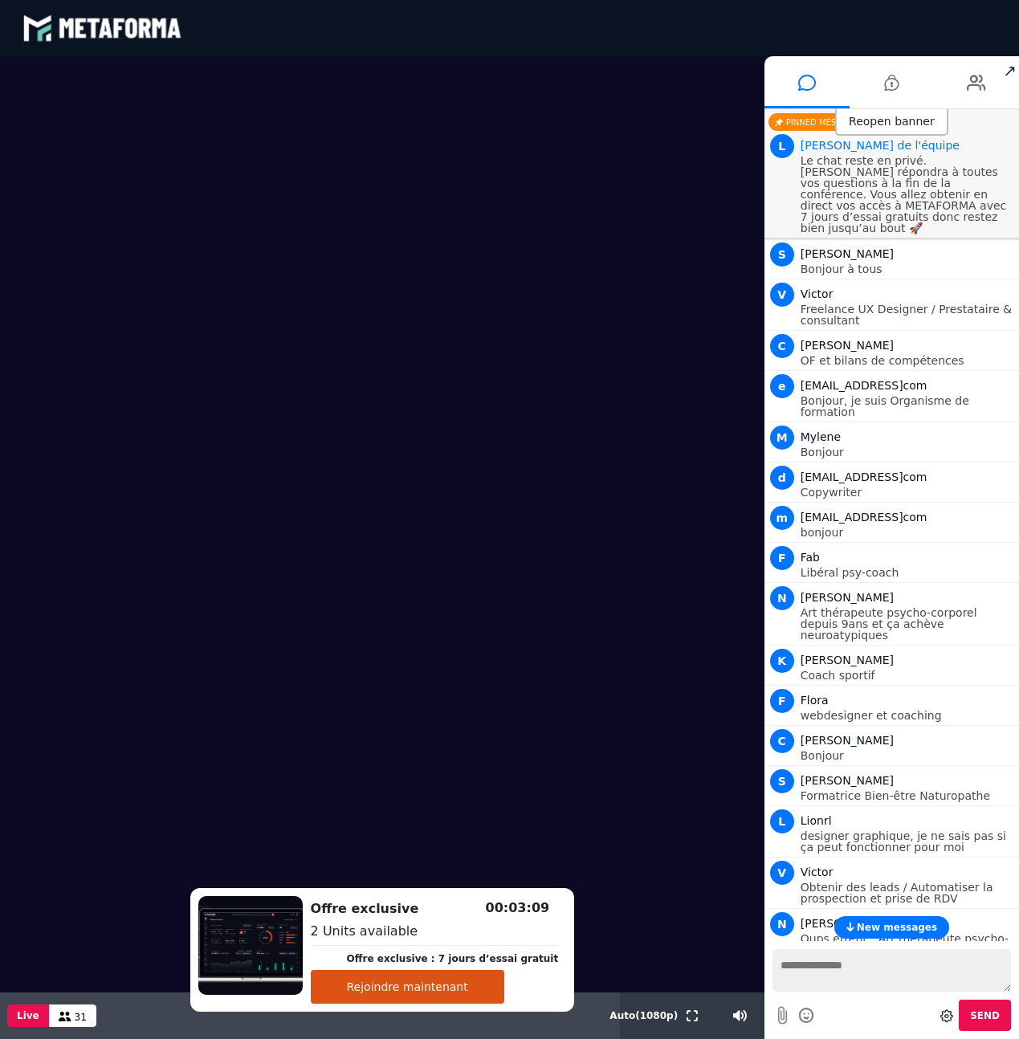
click at [893, 923] on span "New messages" at bounding box center [897, 927] width 80 height 11
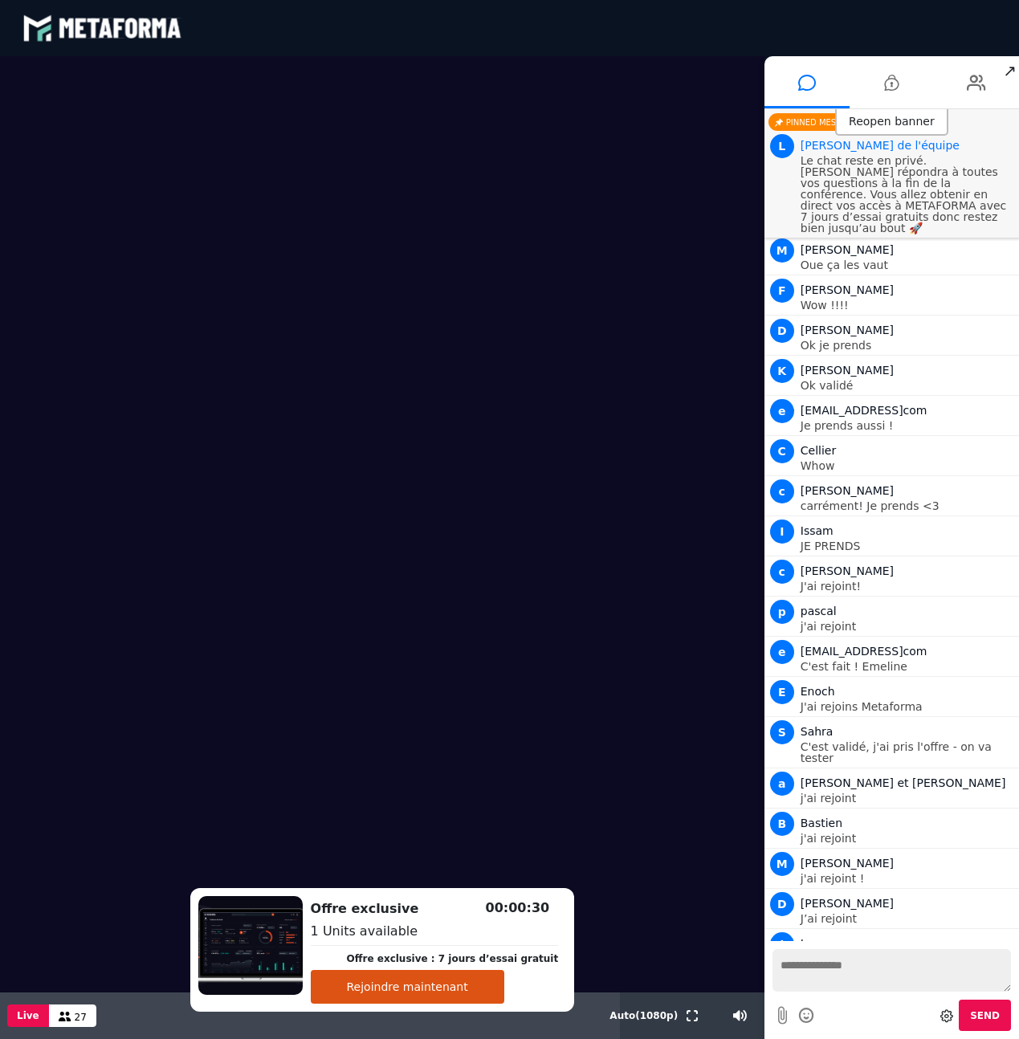
scroll to position [5473, 0]
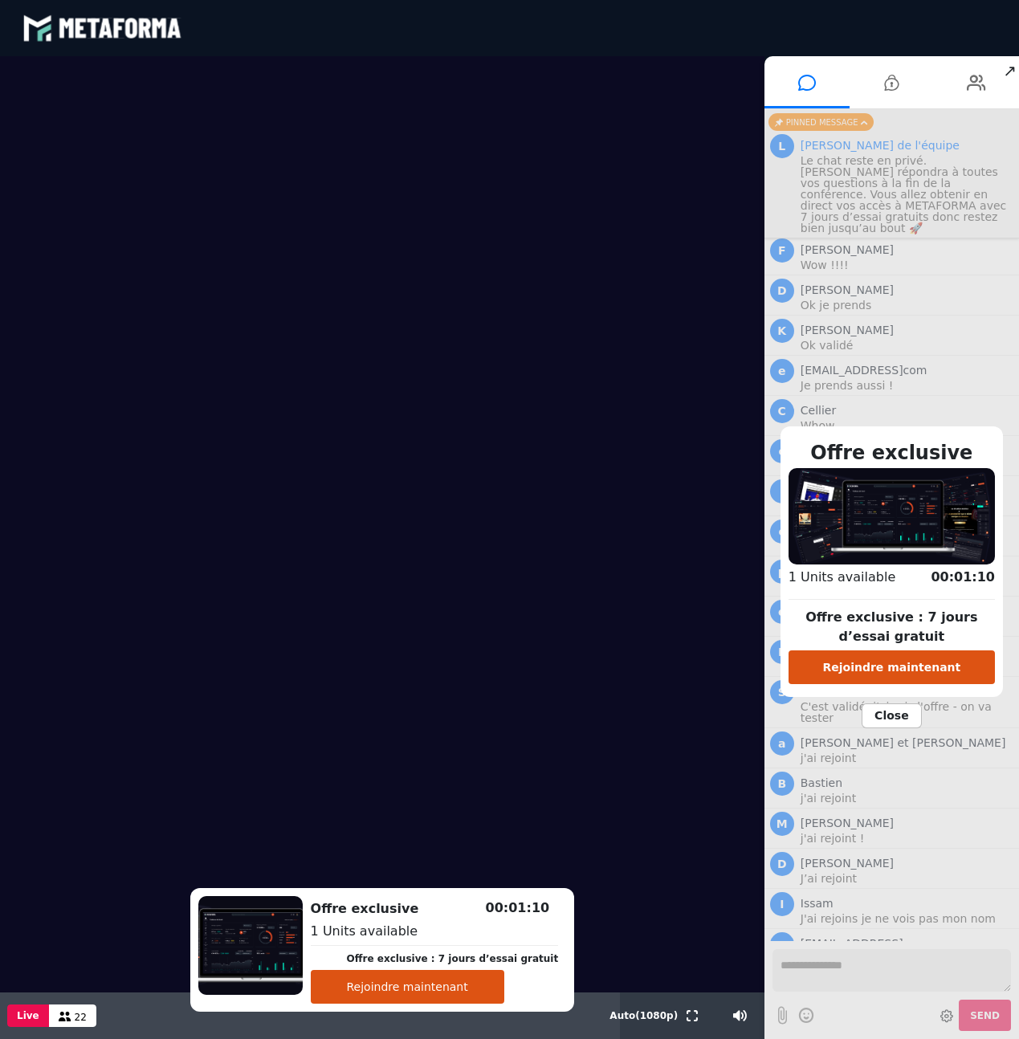
click at [892, 713] on span "Close" at bounding box center [892, 715] width 60 height 25
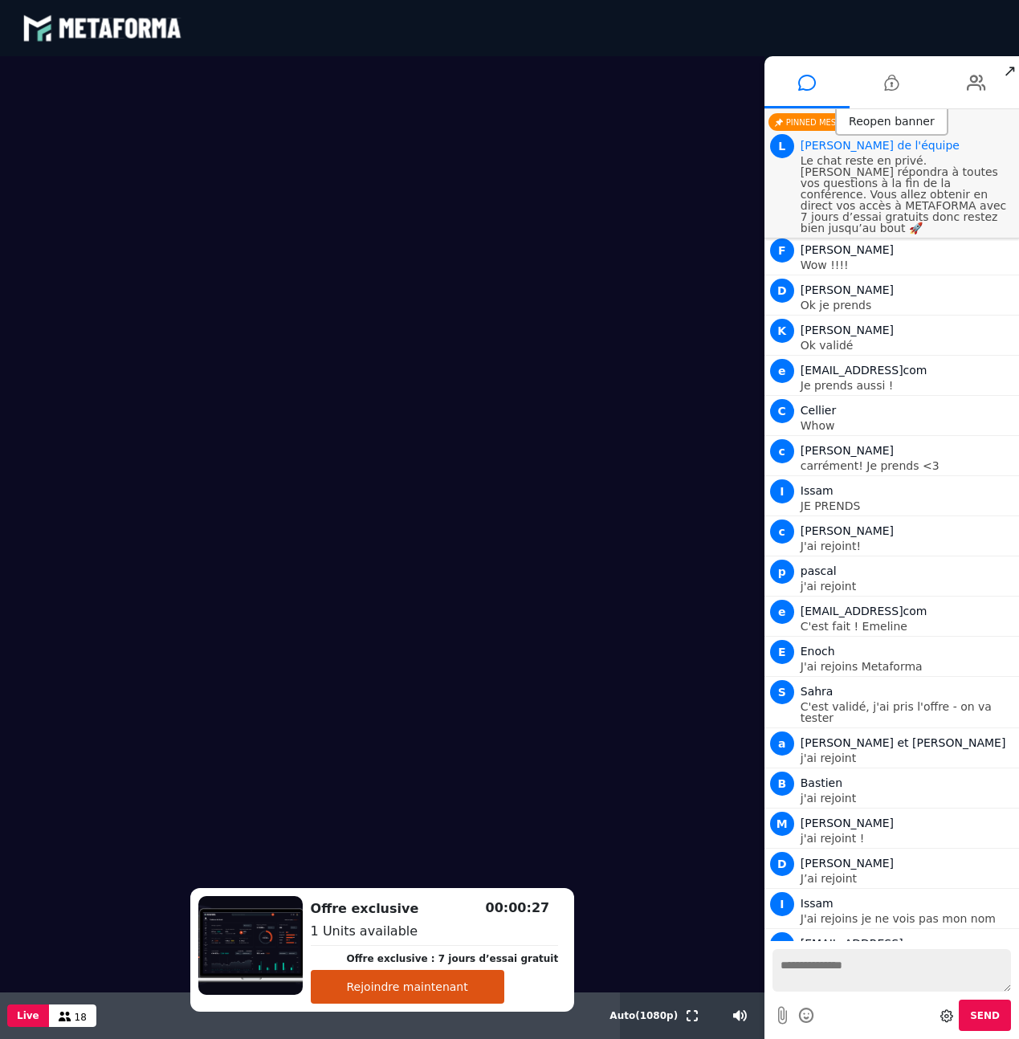
click at [876, 124] on div "Reopen banner" at bounding box center [891, 122] width 113 height 27
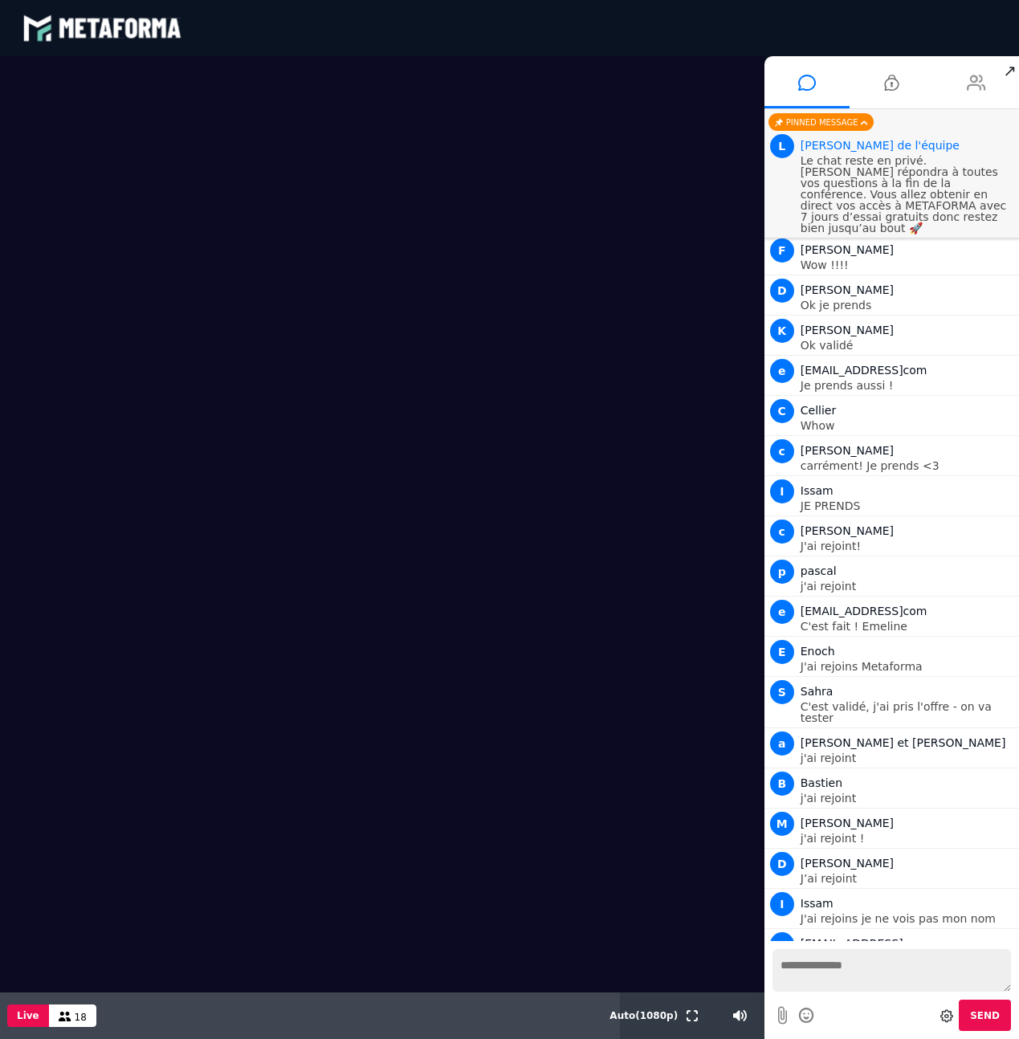
click at [939, 75] on li at bounding box center [976, 82] width 85 height 52
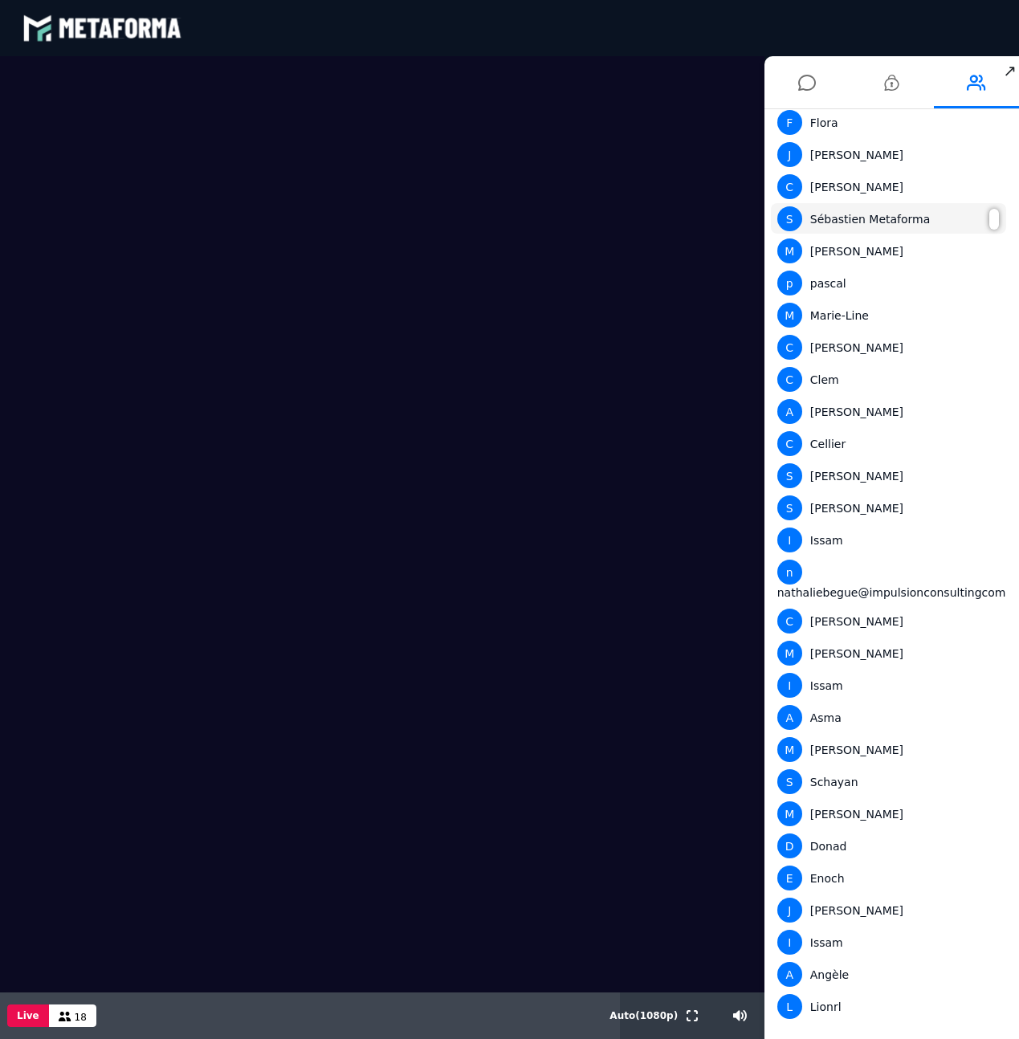
scroll to position [145, 0]
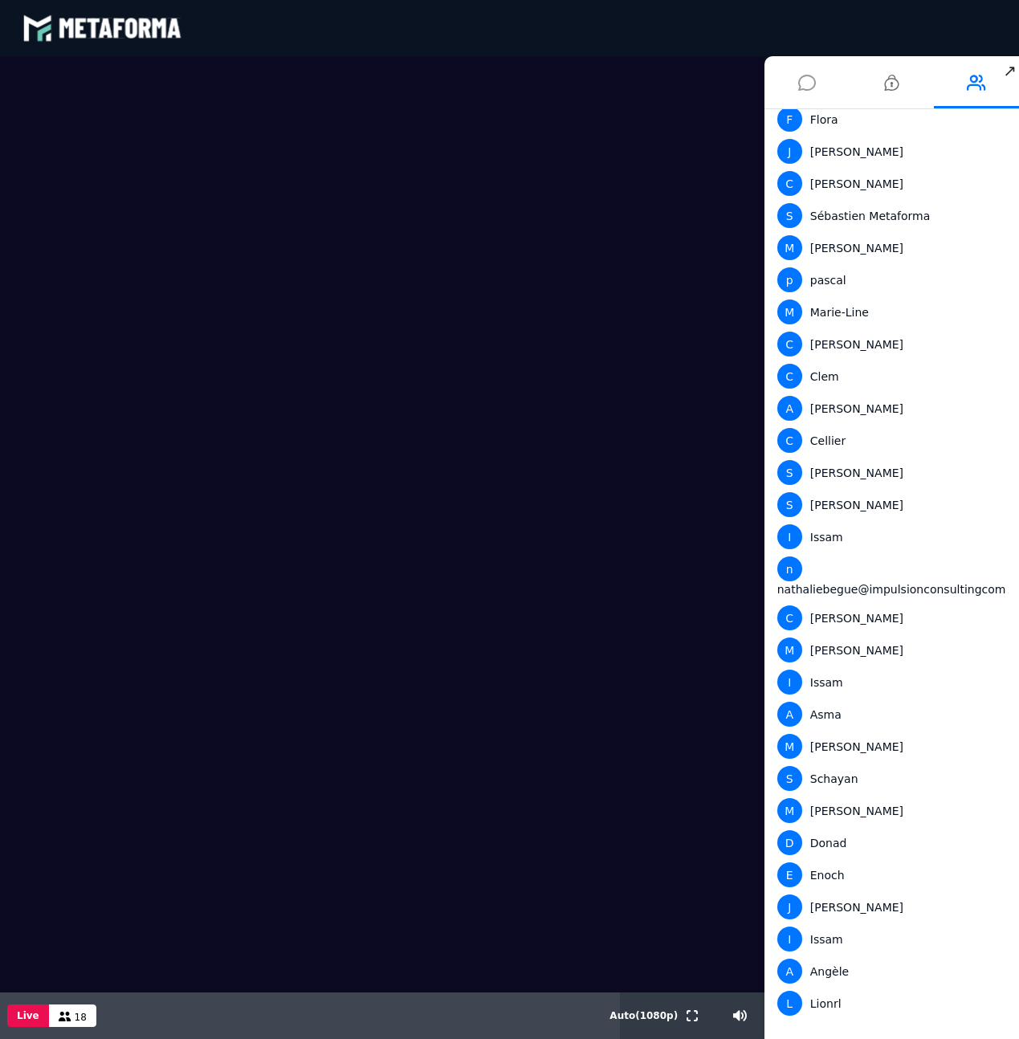
click at [812, 81] on icon at bounding box center [807, 83] width 18 height 40
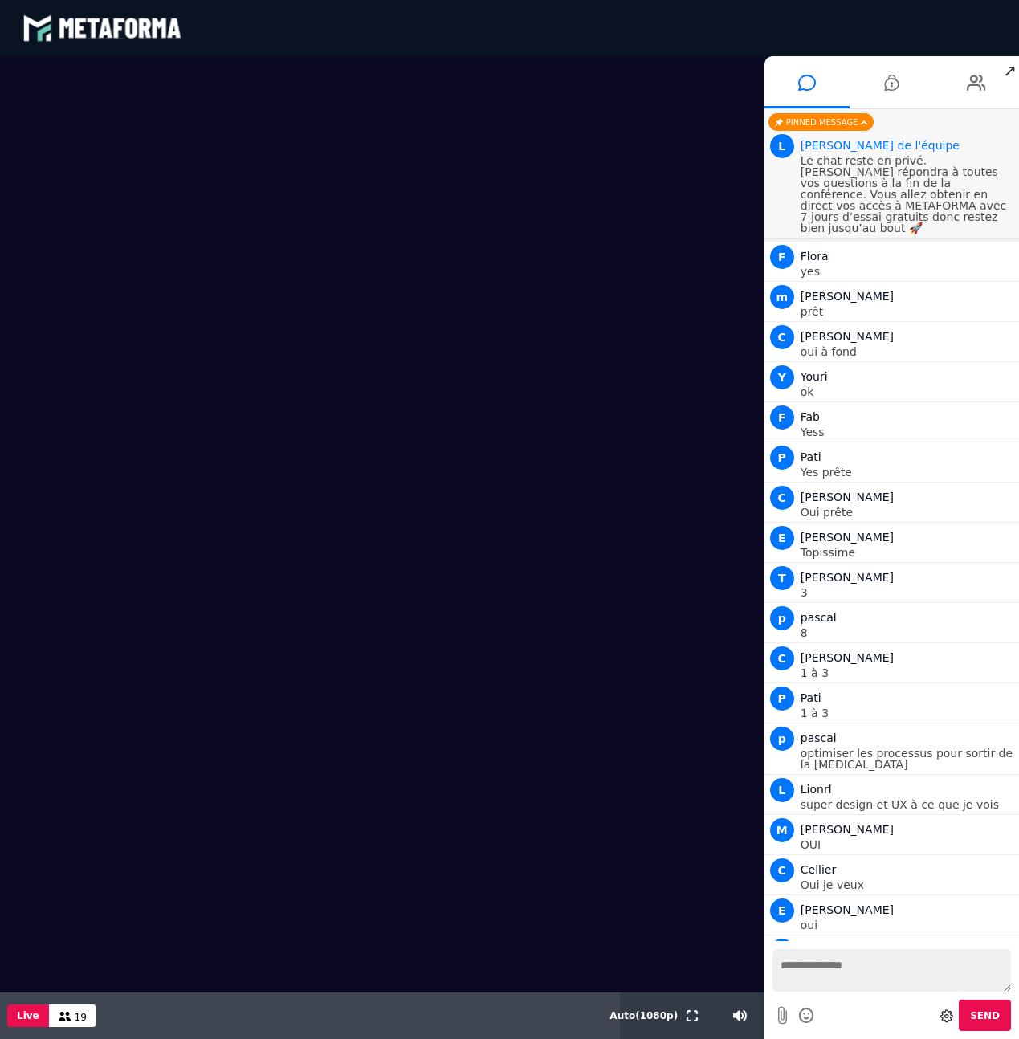
scroll to position [2703, 0]
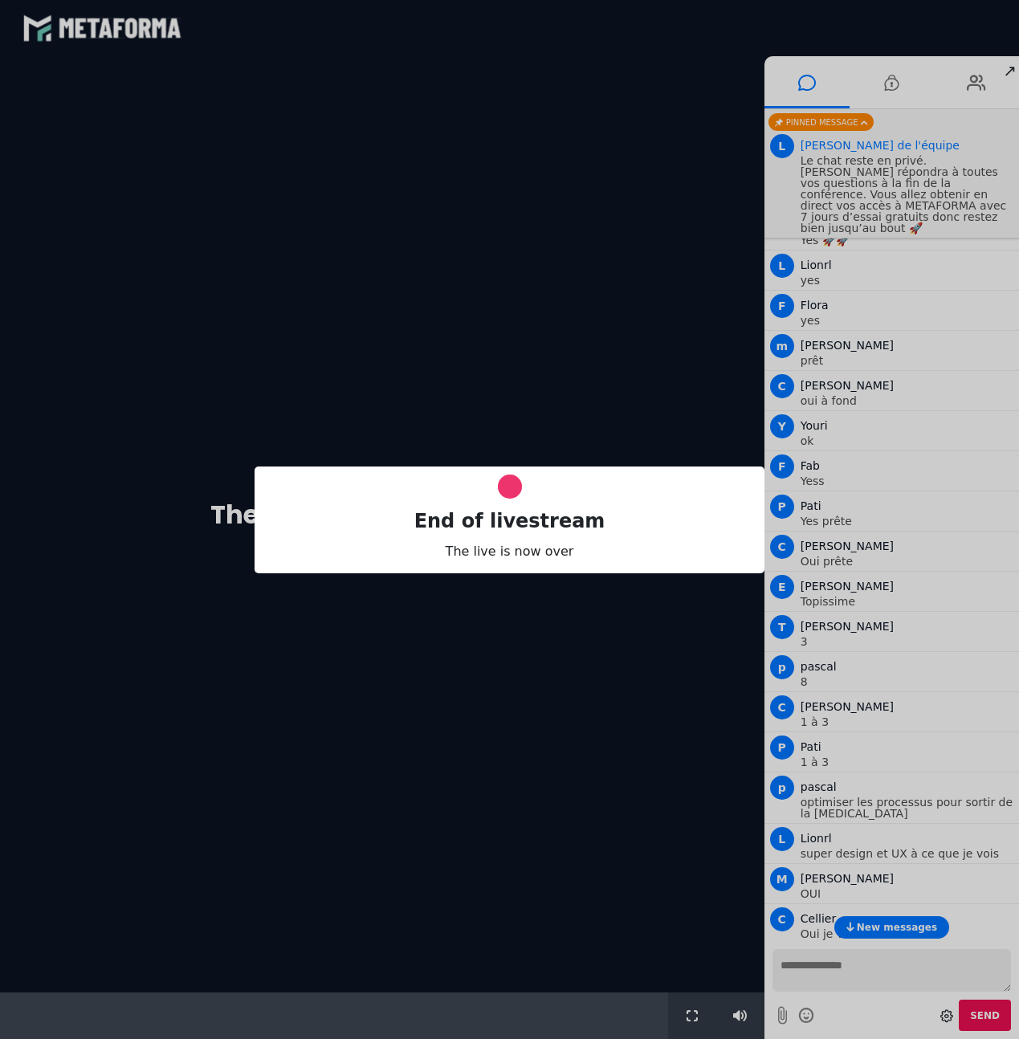
drag, startPoint x: 926, startPoint y: 447, endPoint x: 923, endPoint y: 459, distance: 11.5
click div "End of livestream The live is now over"
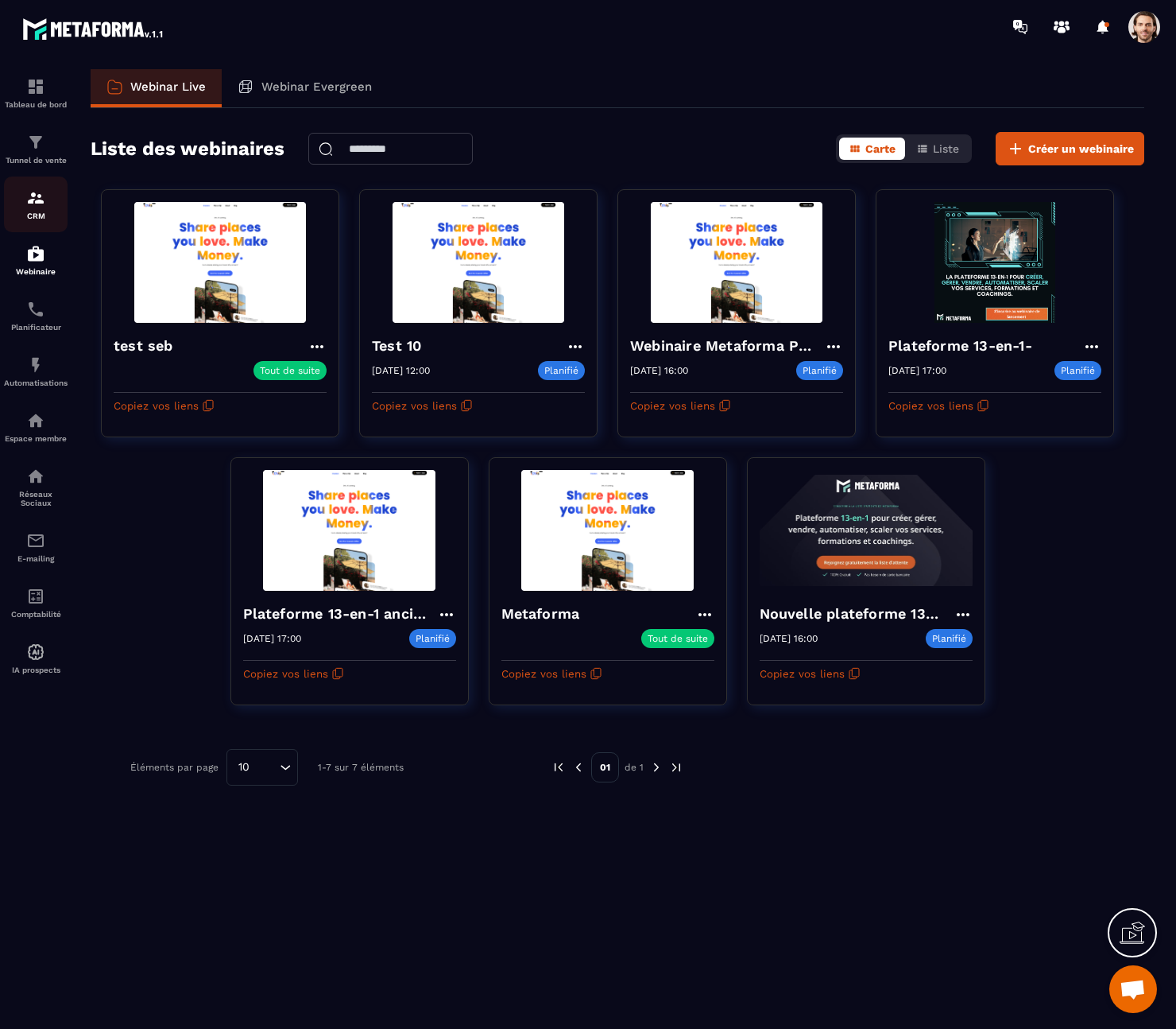
click at [39, 189] on img at bounding box center [36, 197] width 19 height 19
